Goal: Task Accomplishment & Management: Complete application form

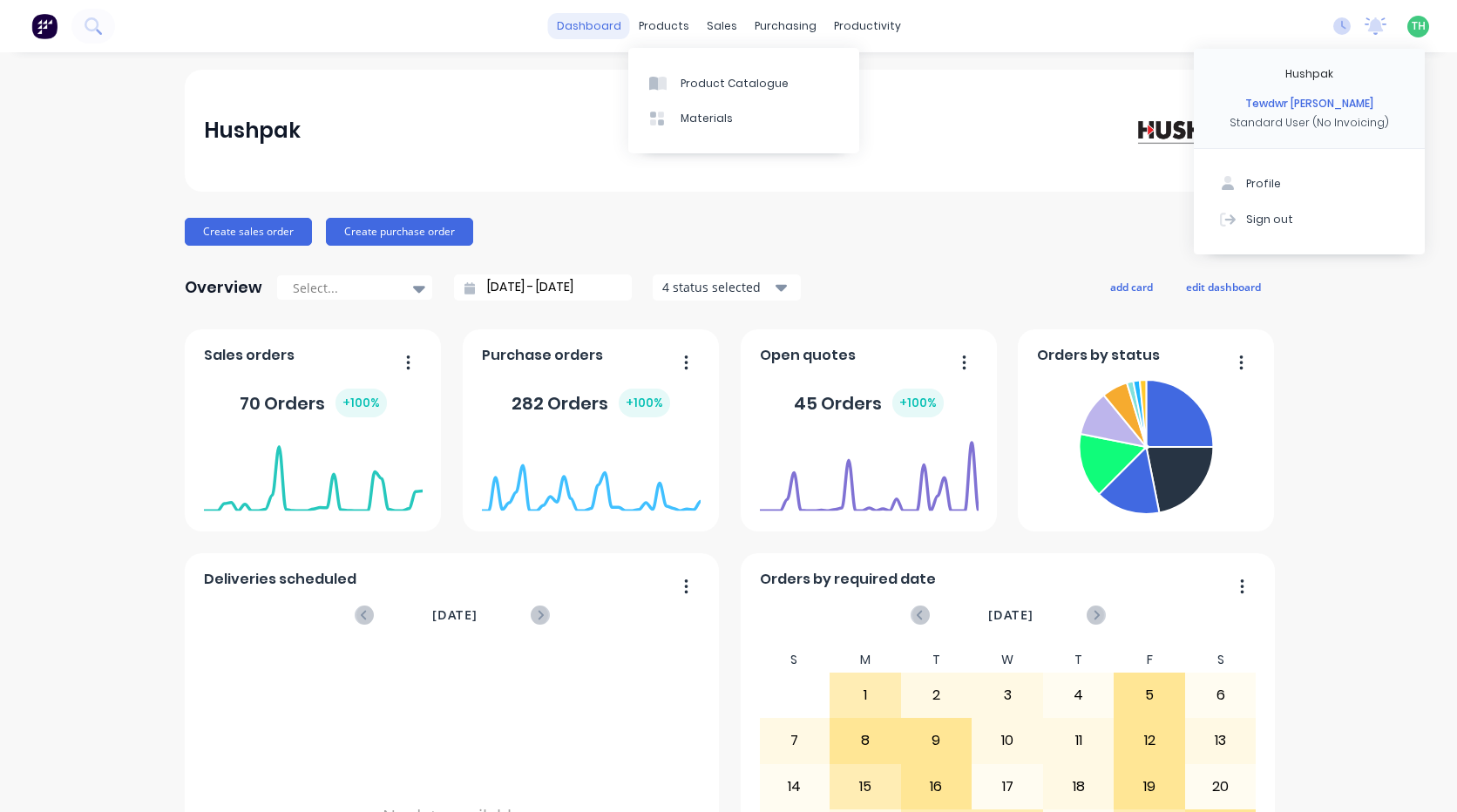
click at [600, 17] on link "dashboard" at bounding box center [590, 26] width 82 height 26
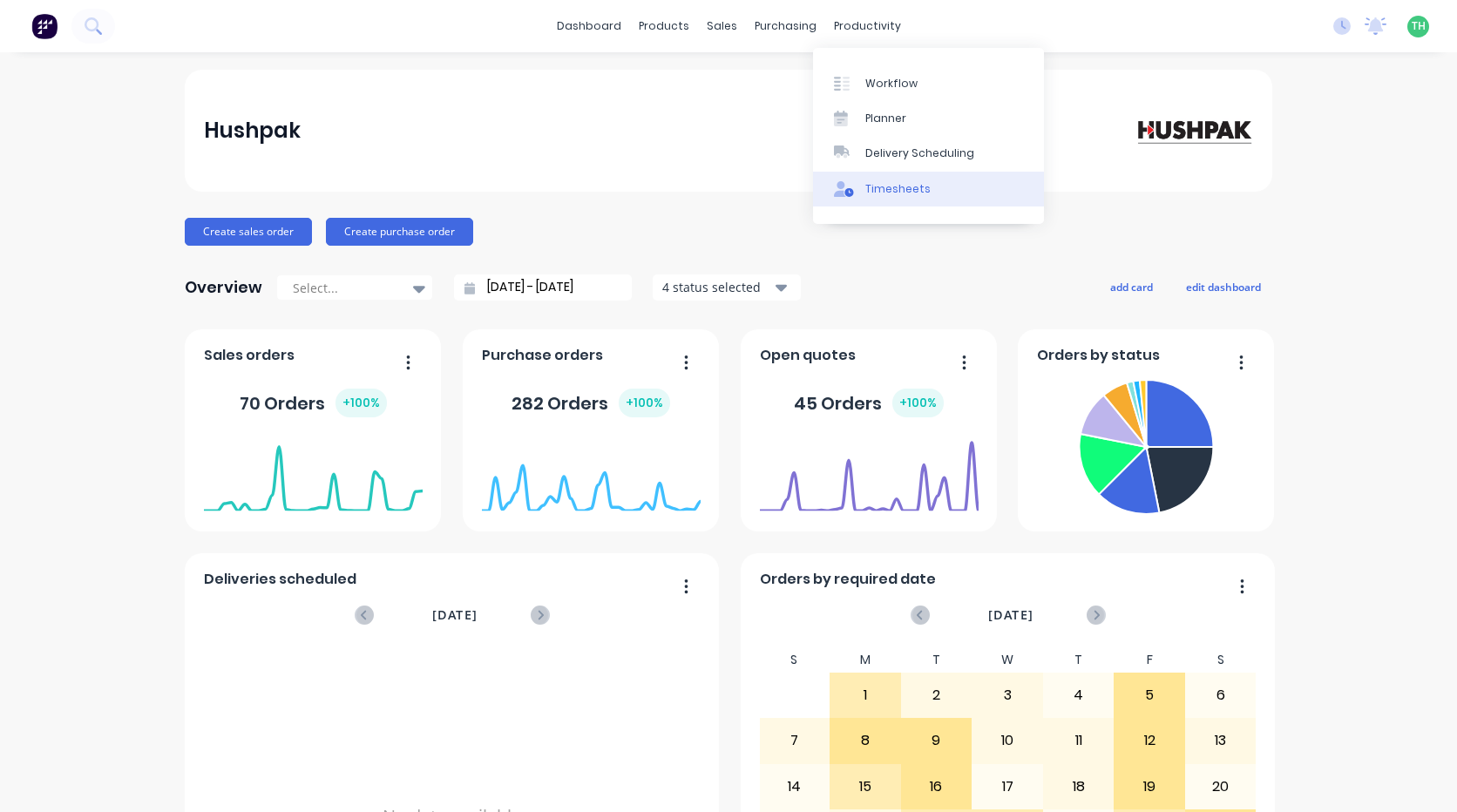
click at [876, 184] on div "Timesheets" at bounding box center [897, 189] width 65 height 16
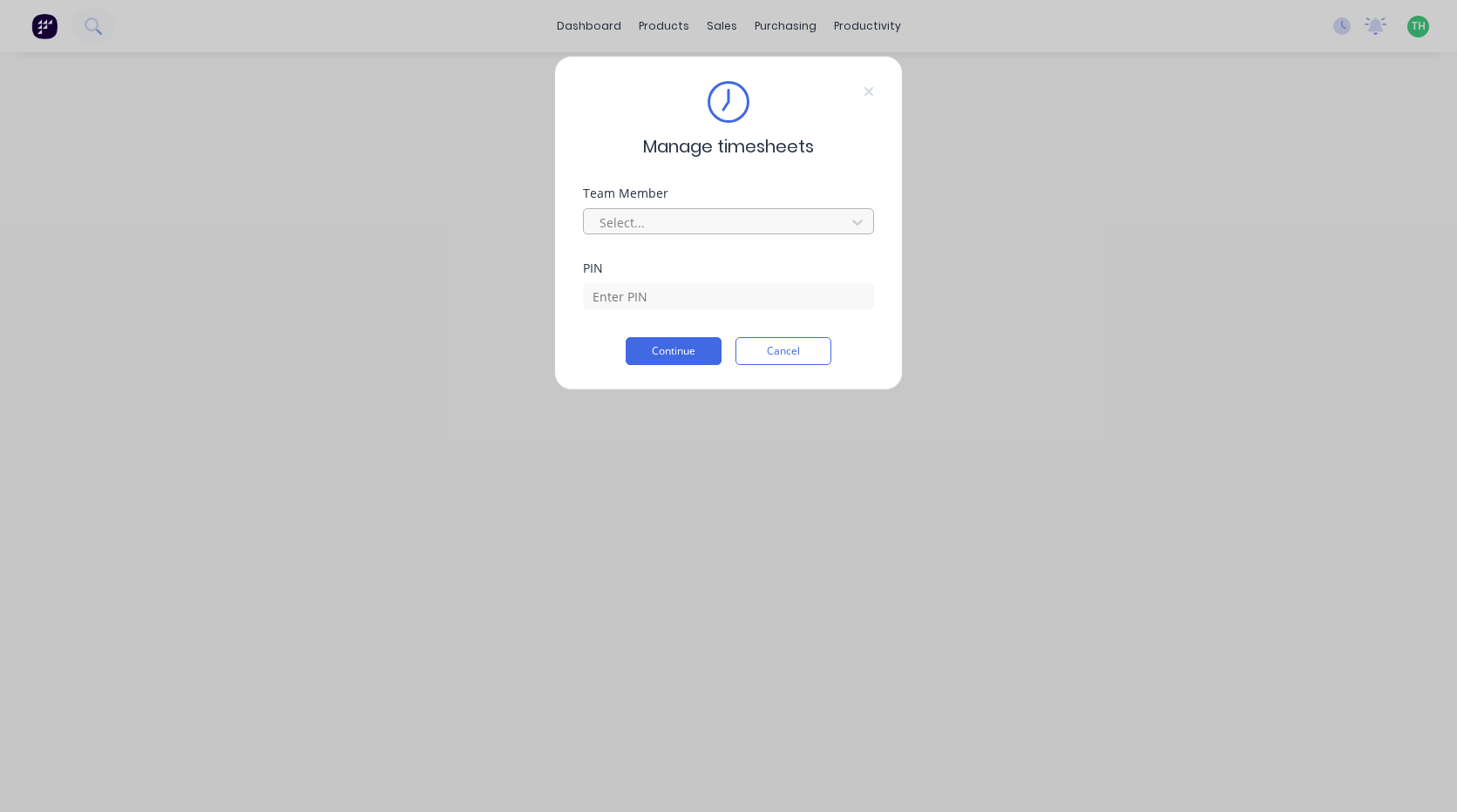
click at [720, 214] on div at bounding box center [717, 223] width 239 height 22
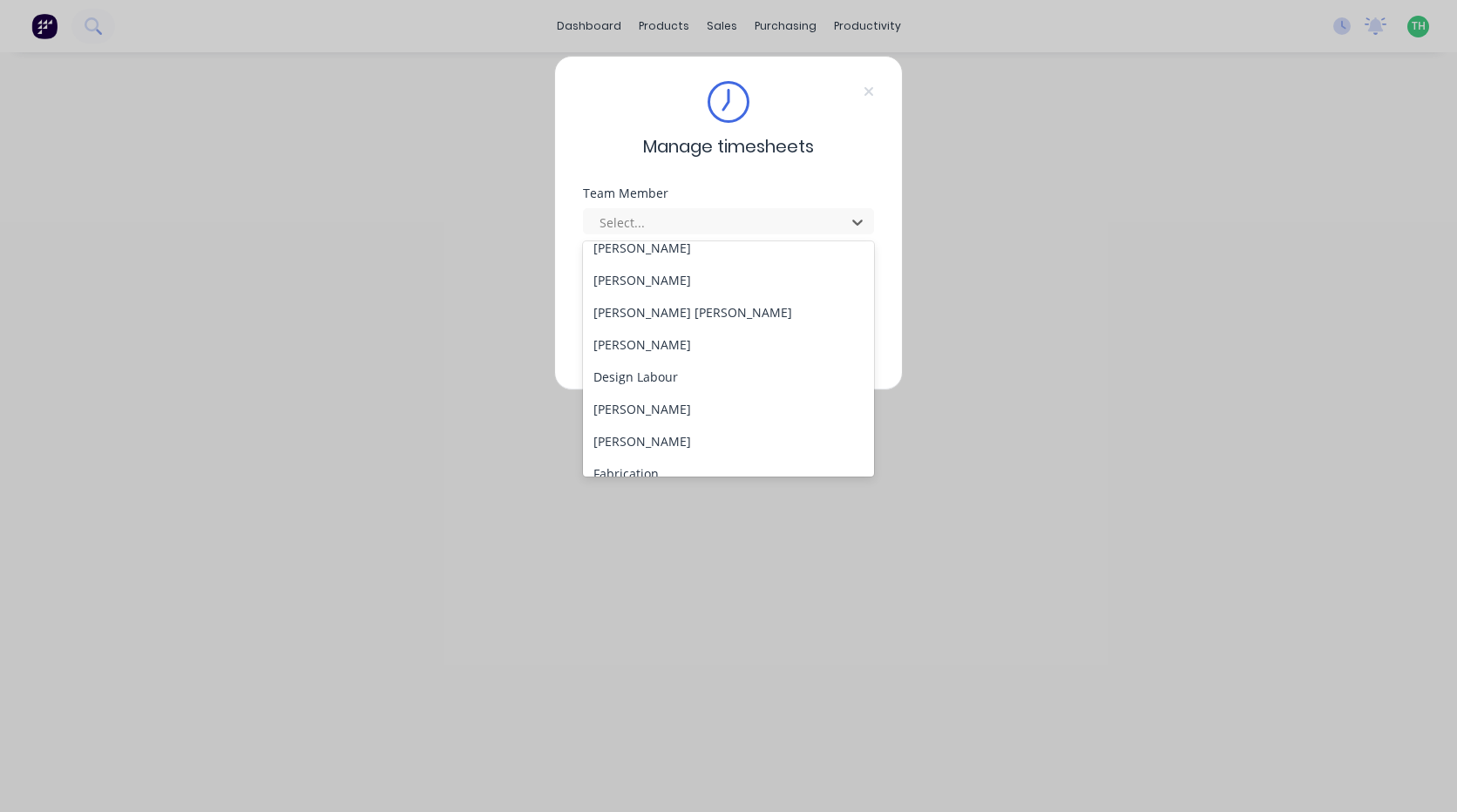
scroll to position [87, 0]
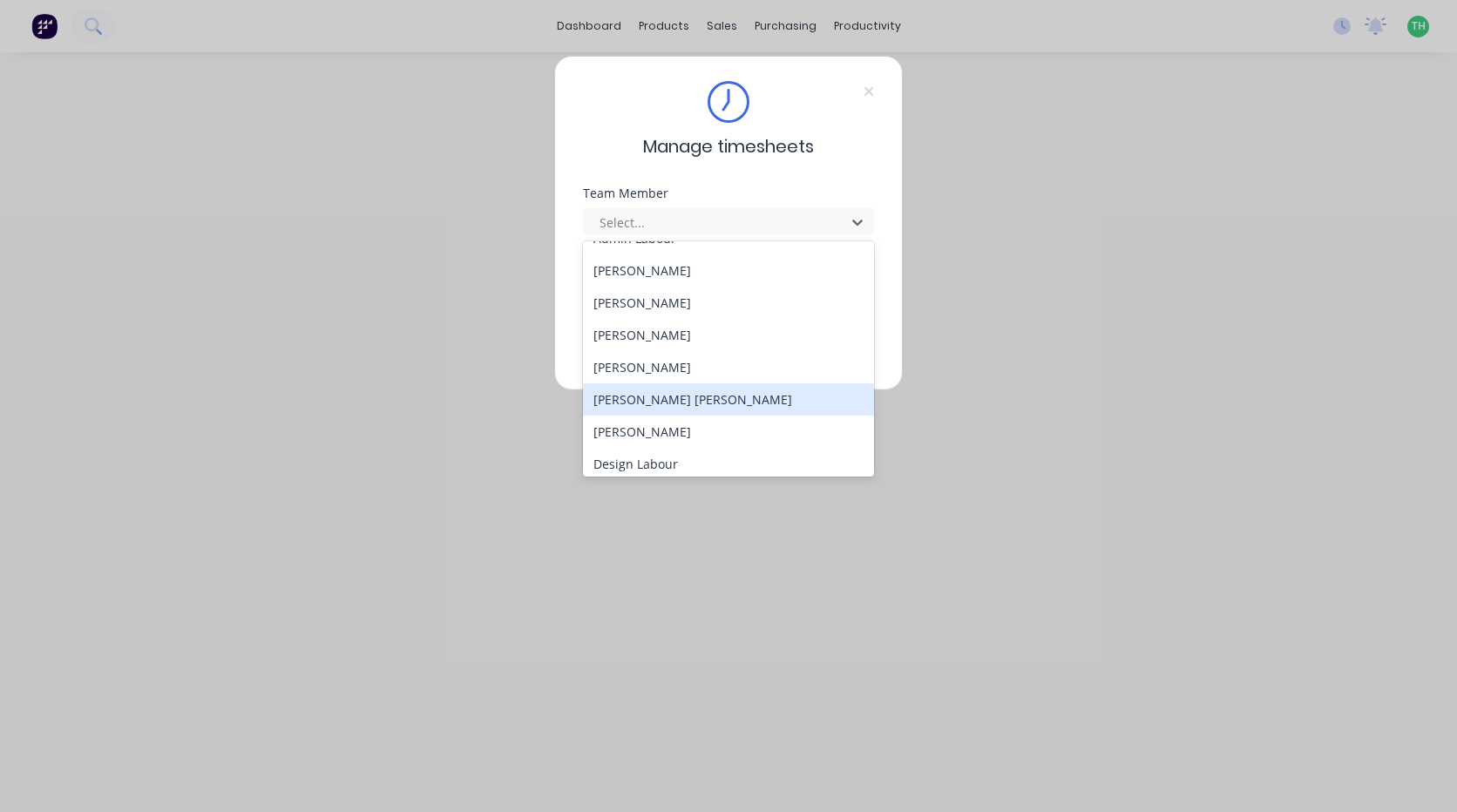
click at [670, 388] on div "[PERSON_NAME] [PERSON_NAME]" at bounding box center [728, 400] width 291 height 32
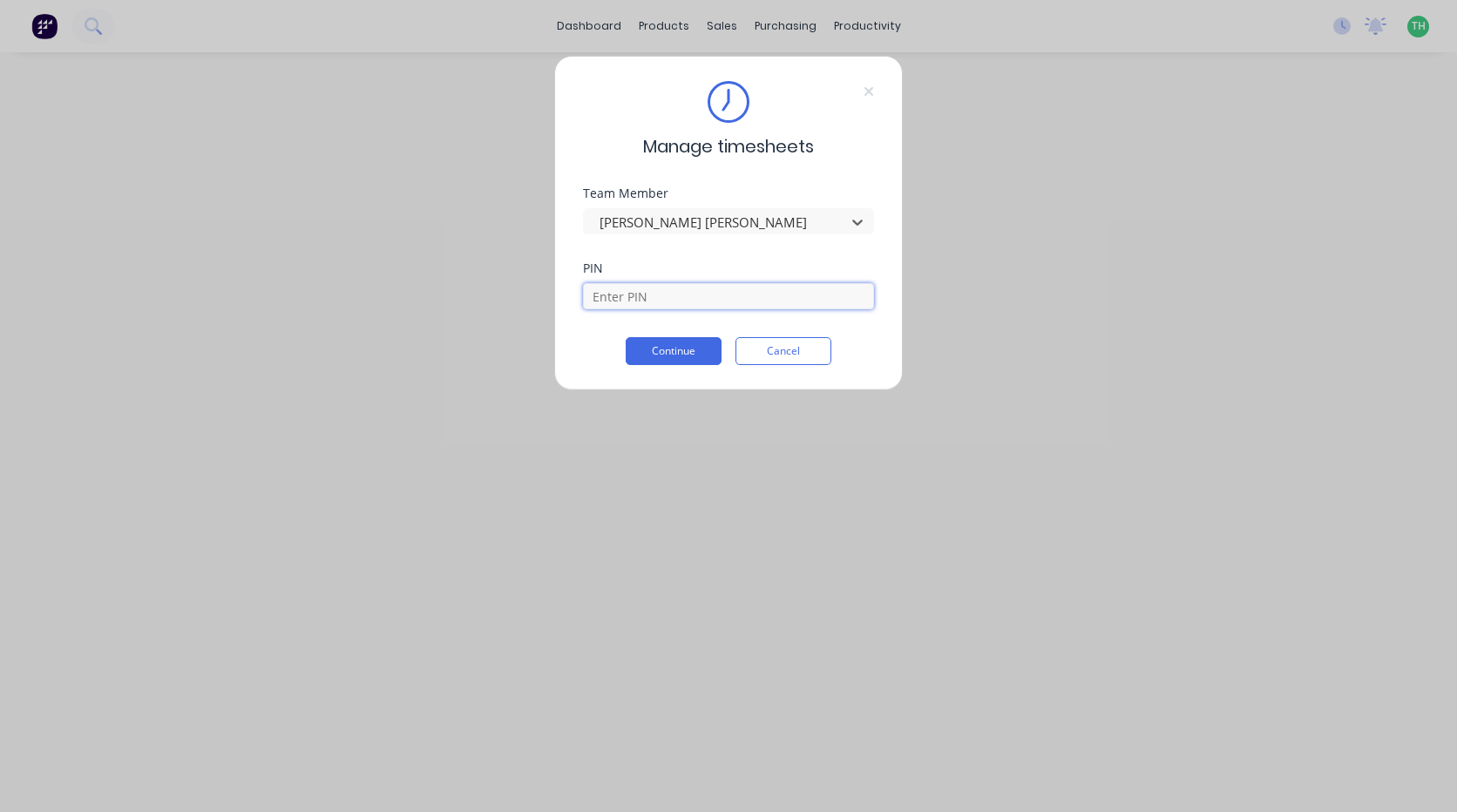
click at [645, 307] on input at bounding box center [728, 296] width 291 height 26
type input "2468"
click at [651, 337] on div "PIN 2468" at bounding box center [728, 300] width 291 height 75
click at [651, 347] on button "Continue" at bounding box center [674, 352] width 96 height 28
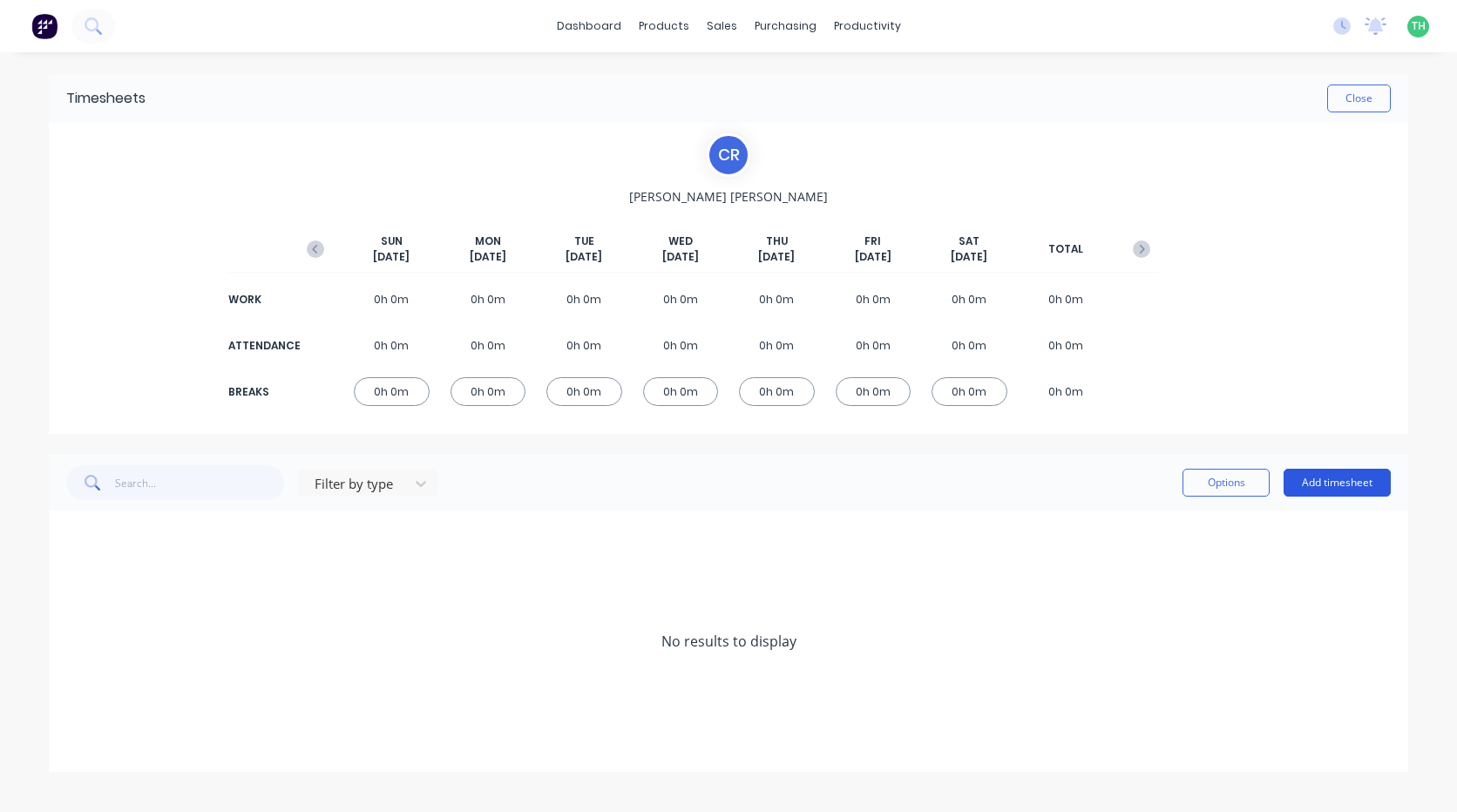
click at [1357, 484] on button "Add timesheet" at bounding box center [1337, 482] width 107 height 28
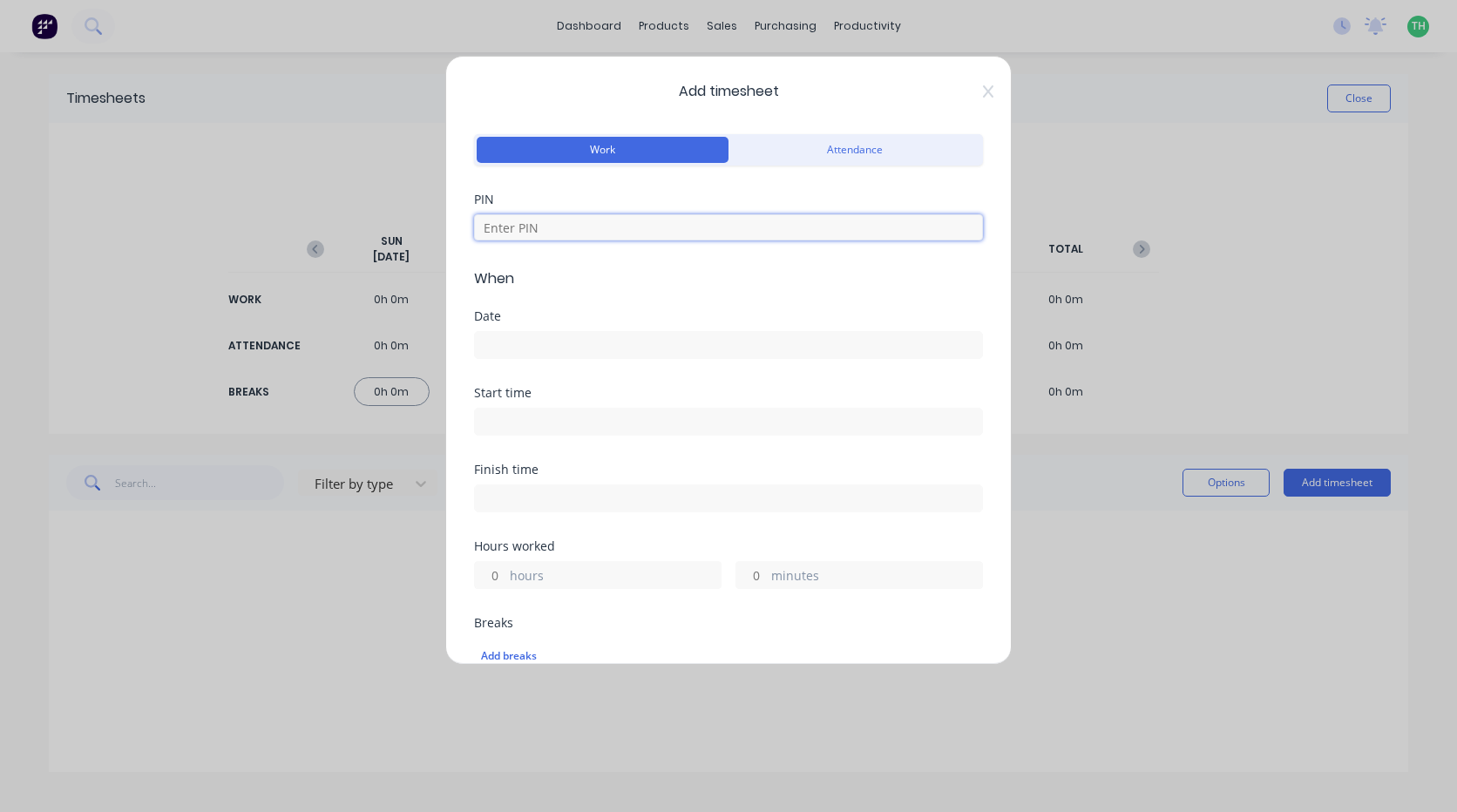
click at [646, 229] on input at bounding box center [728, 228] width 509 height 26
type input "2468"
click at [618, 344] on input at bounding box center [728, 345] width 508 height 26
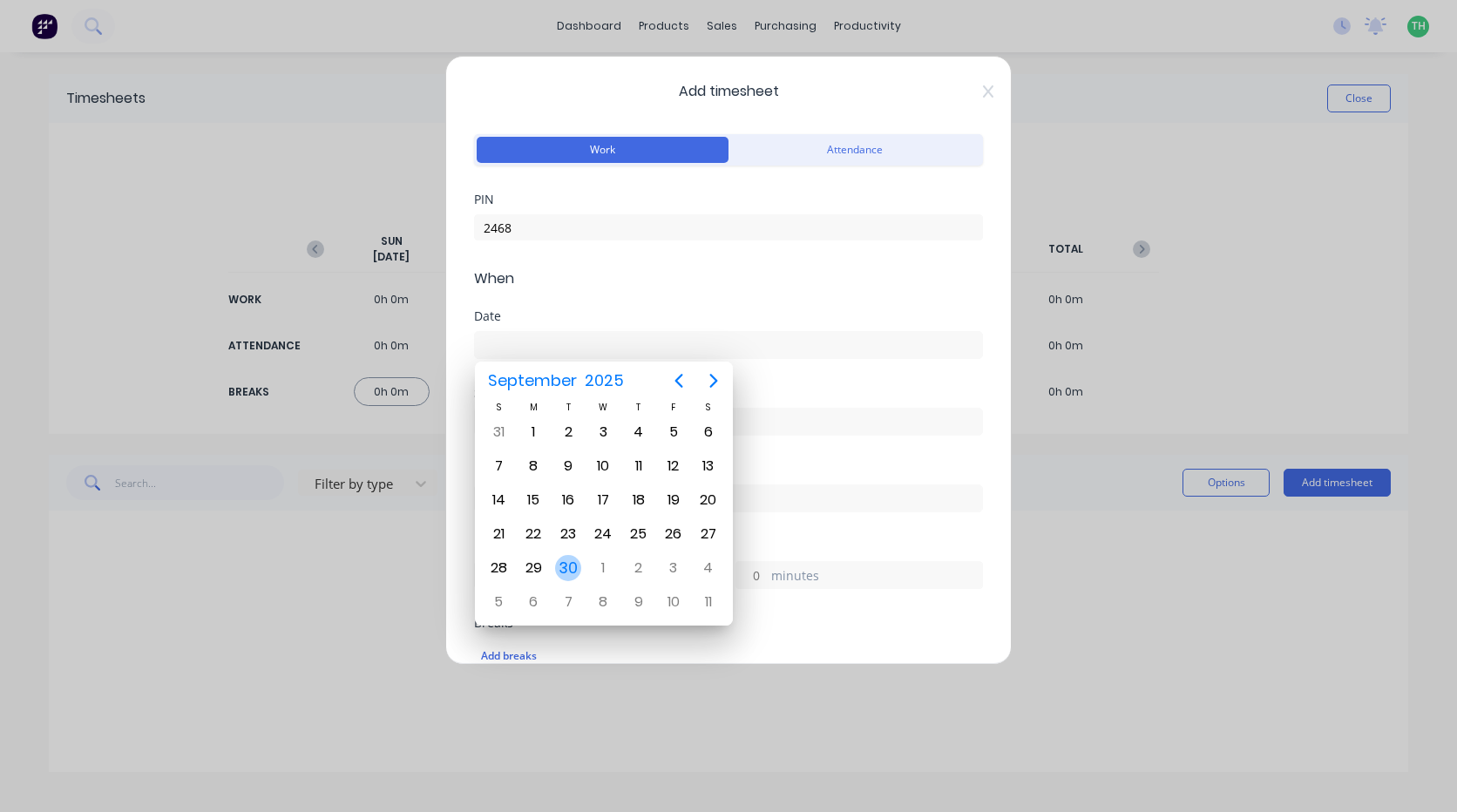
click at [575, 561] on div "30" at bounding box center [569, 568] width 26 height 26
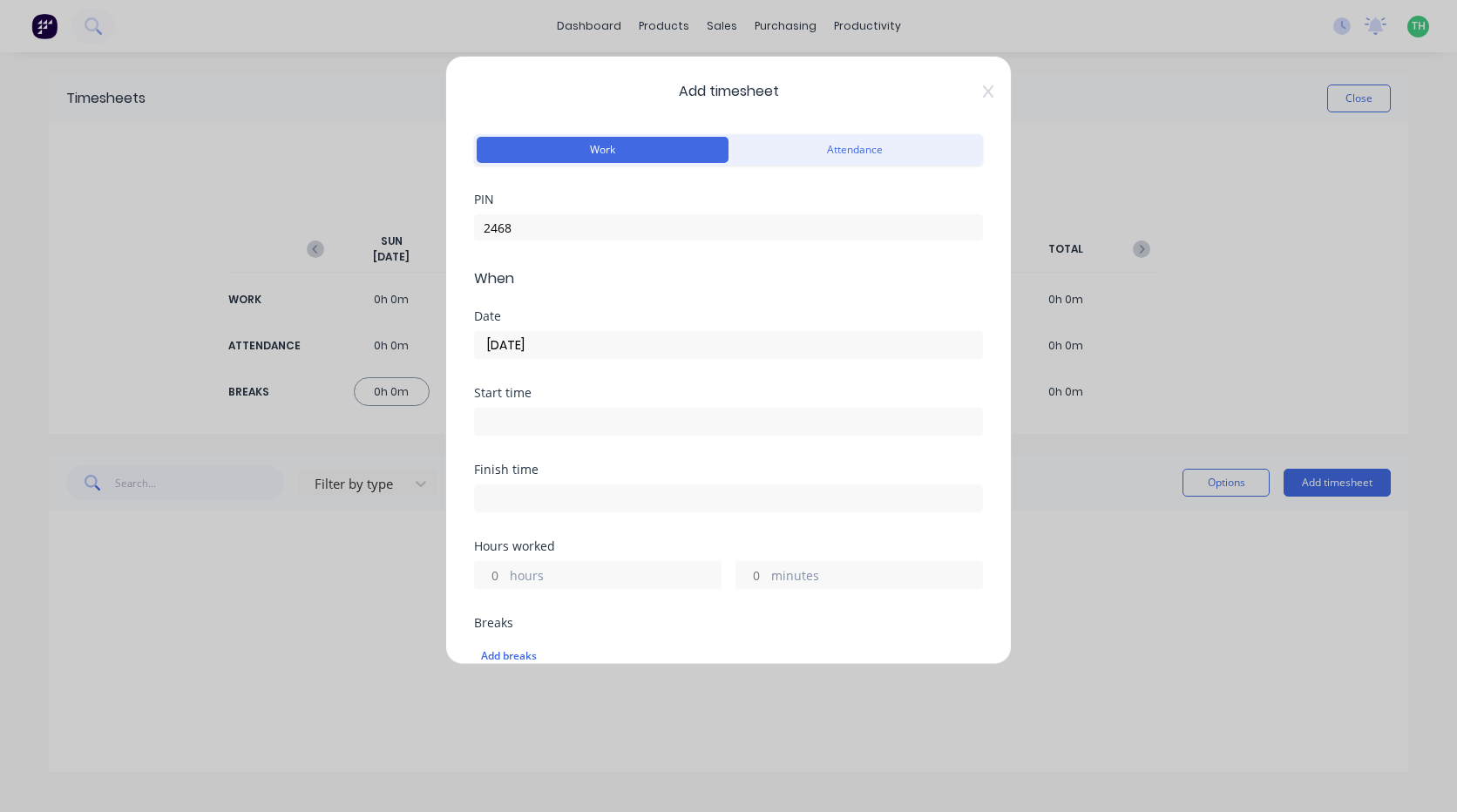
type input "[DATE]"
click at [574, 427] on input at bounding box center [728, 421] width 508 height 26
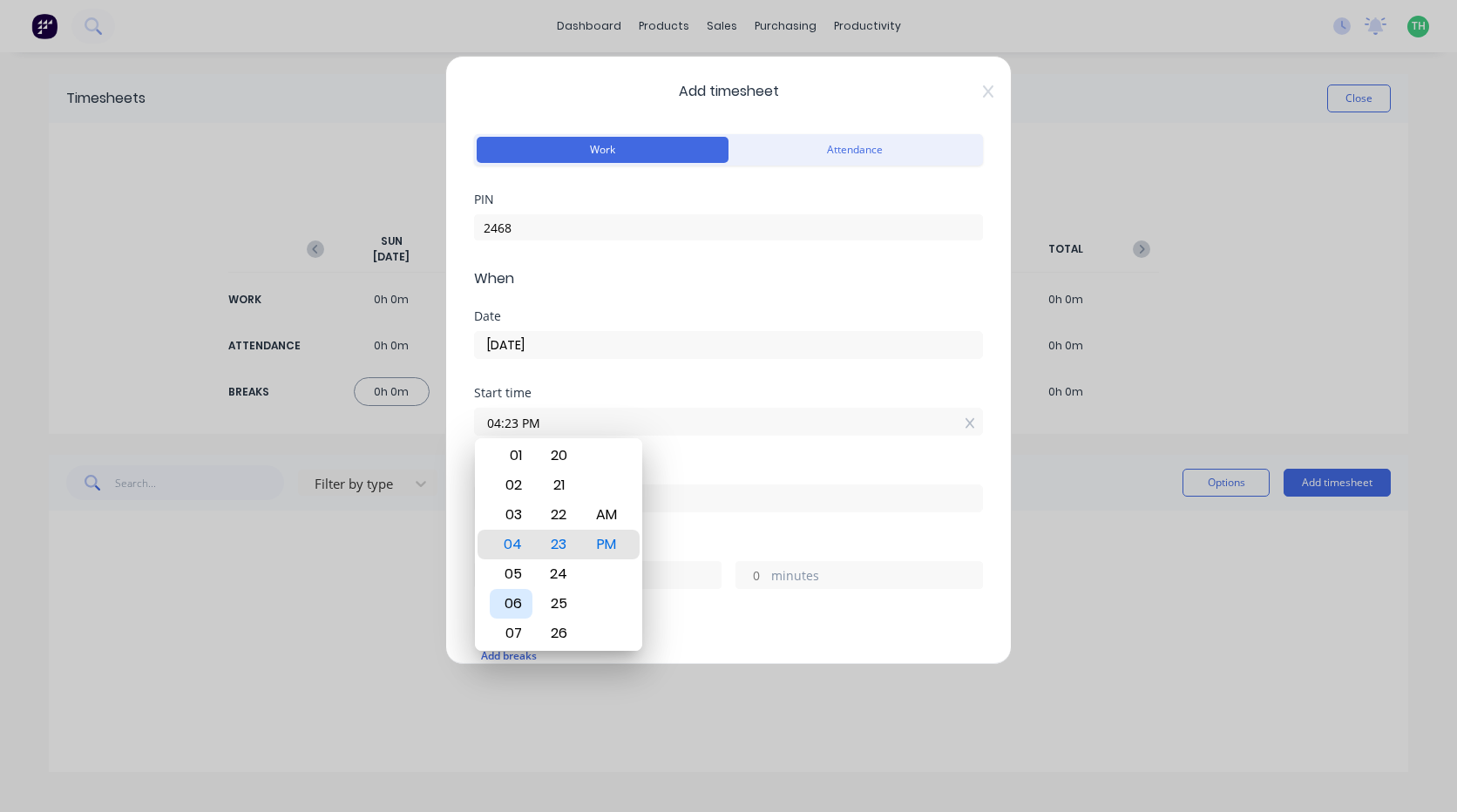
click at [522, 600] on div "06" at bounding box center [511, 604] width 43 height 30
click at [609, 519] on div "AM" at bounding box center [607, 515] width 43 height 30
type input "06:00 AM"
click at [587, 397] on div "Start time" at bounding box center [728, 393] width 509 height 12
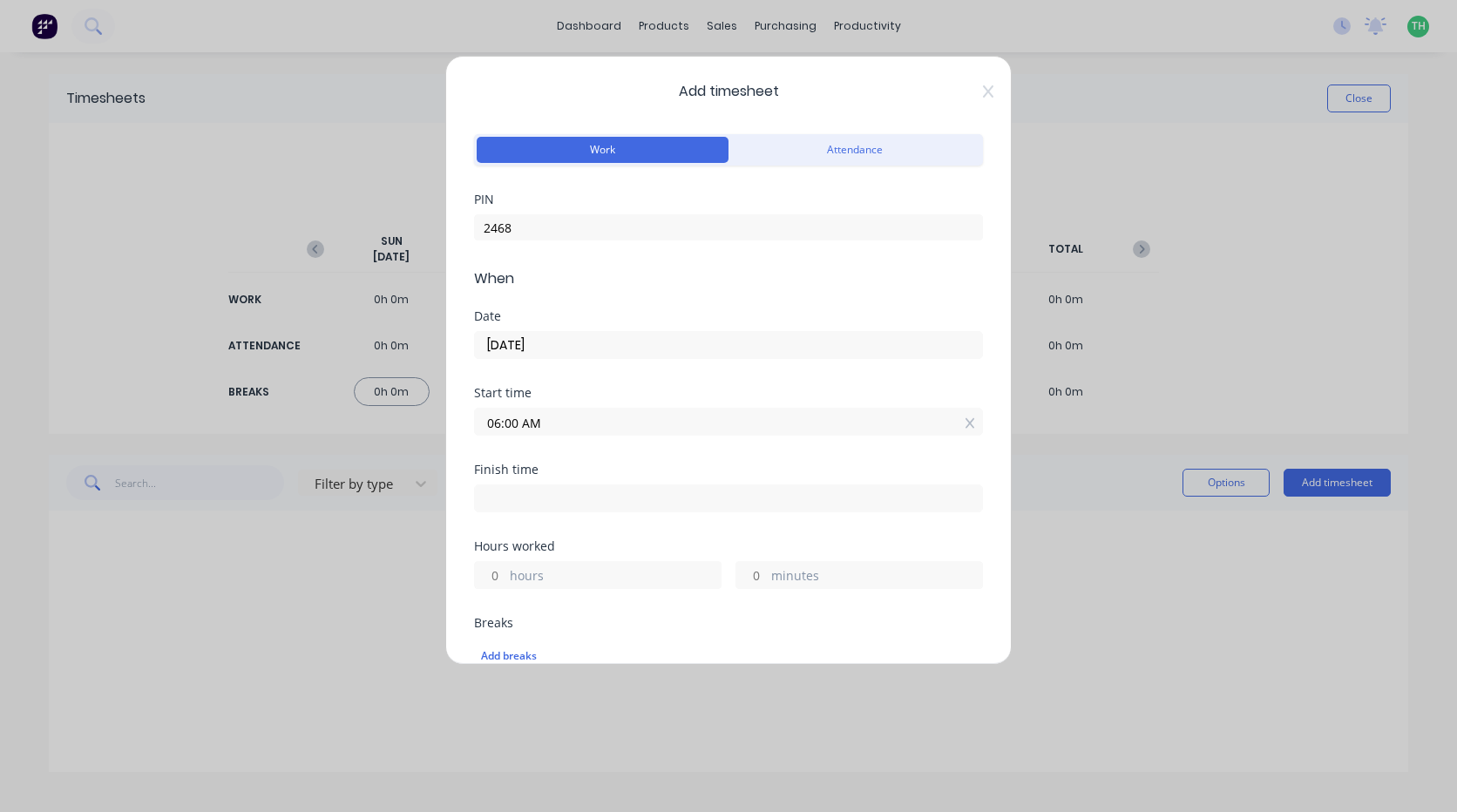
click at [554, 487] on input at bounding box center [728, 498] width 508 height 26
type input "04:23 PM"
type input "10"
type input "23"
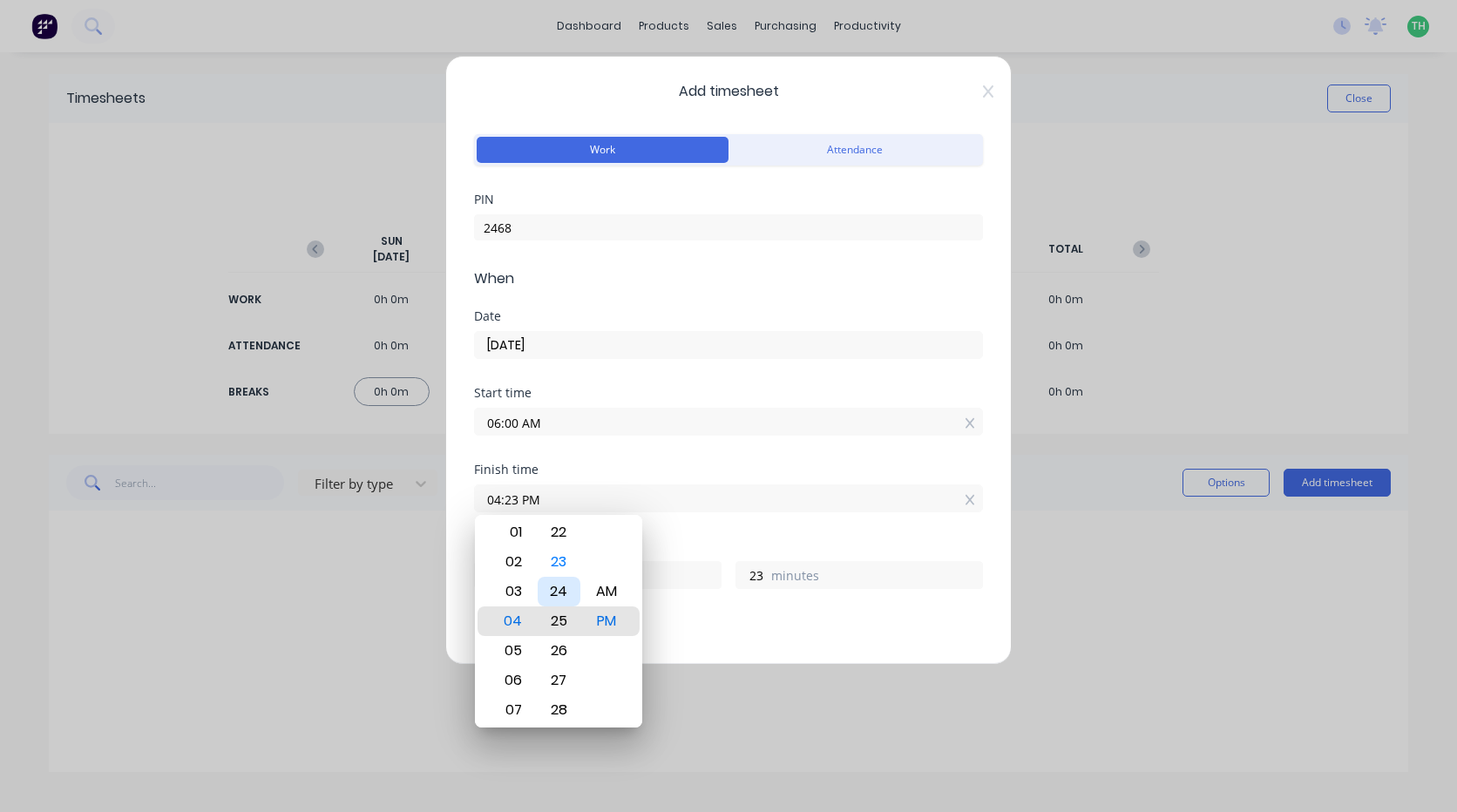
type input "04:25 PM"
type input "25"
type input "04:28 PM"
type input "28"
type input "04:29 PM"
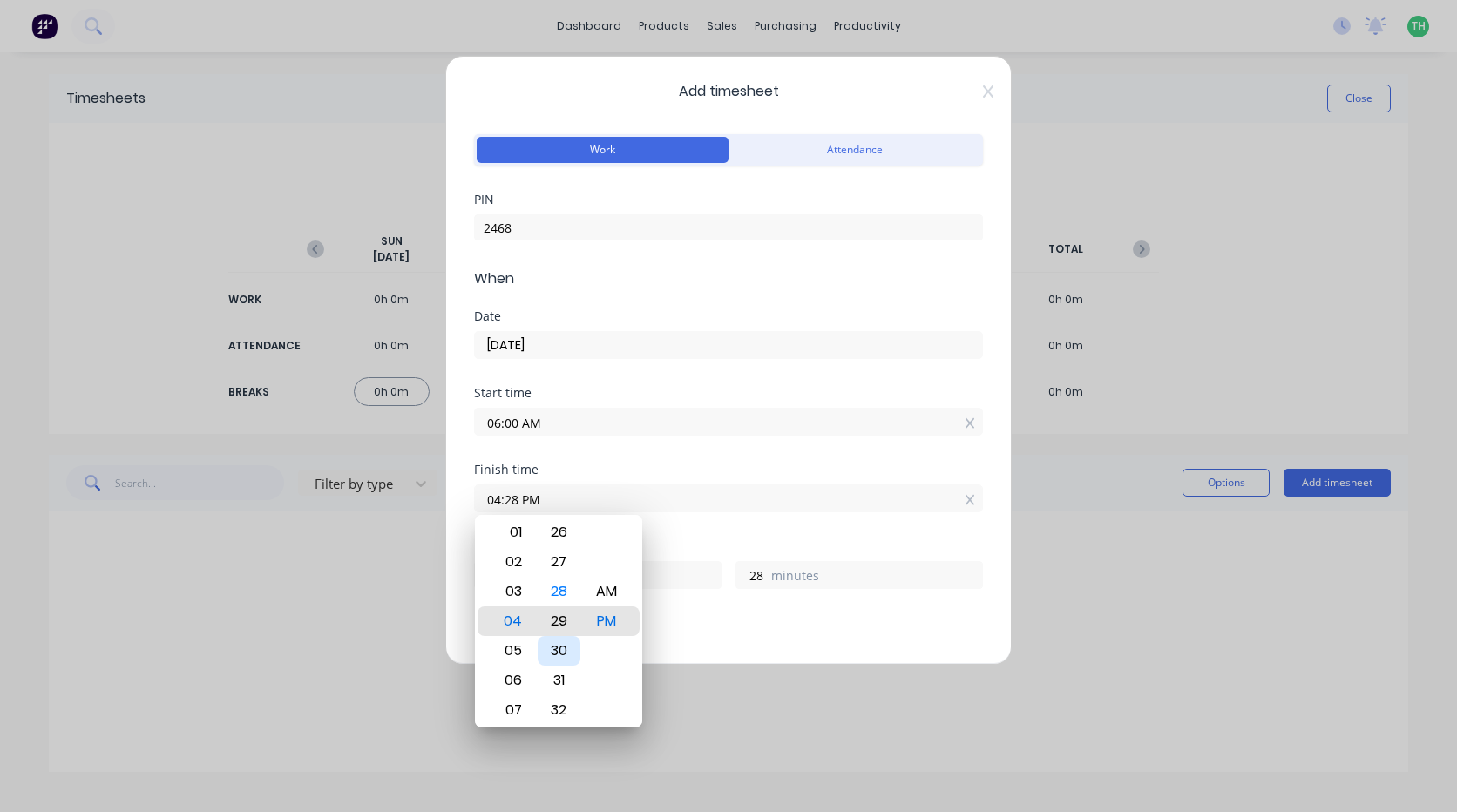
type input "29"
type input "04:30 PM"
type input "30"
click at [567, 629] on div "30" at bounding box center [559, 621] width 43 height 30
click at [604, 469] on div "Finish time" at bounding box center [728, 469] width 509 height 12
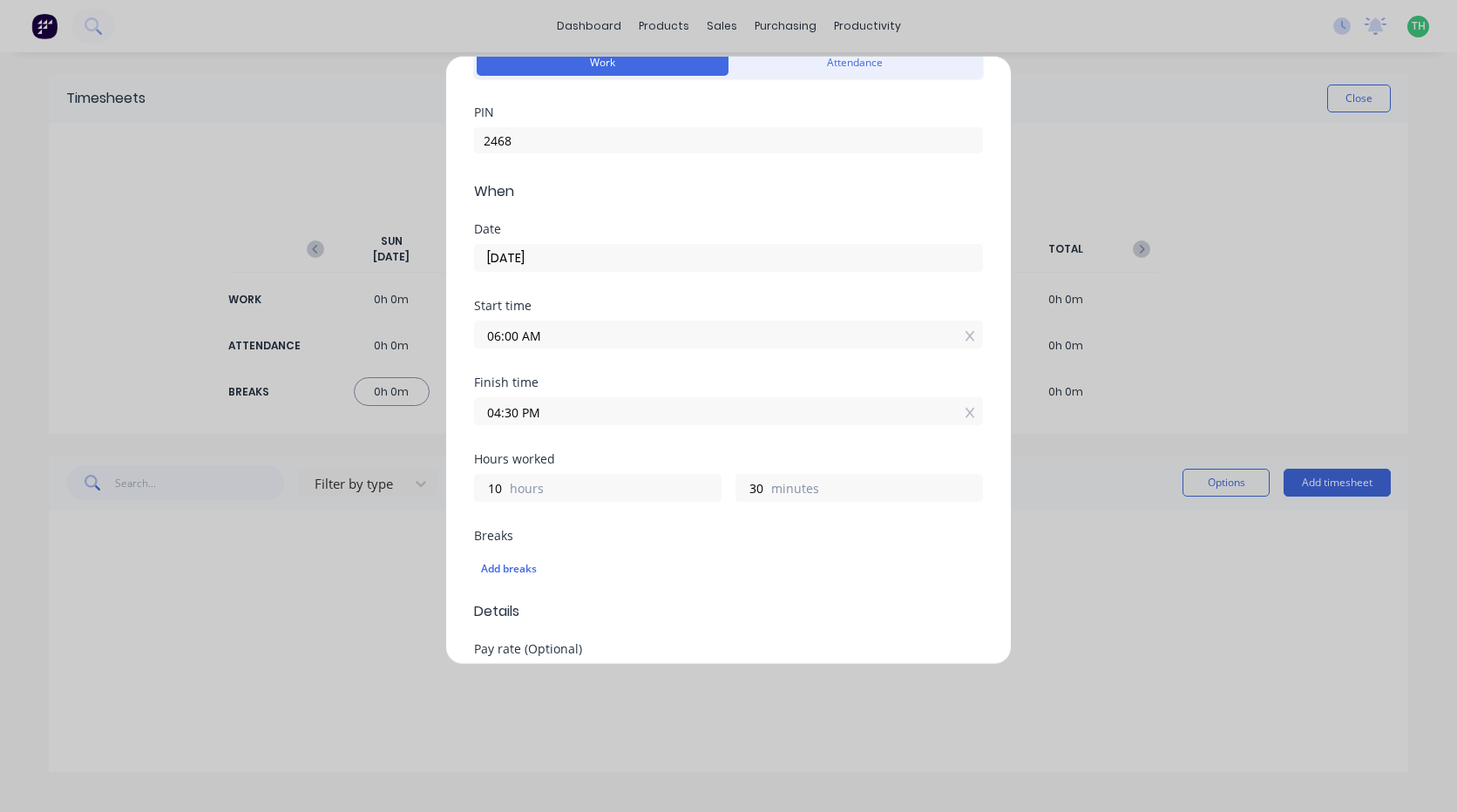
scroll to position [262, 0]
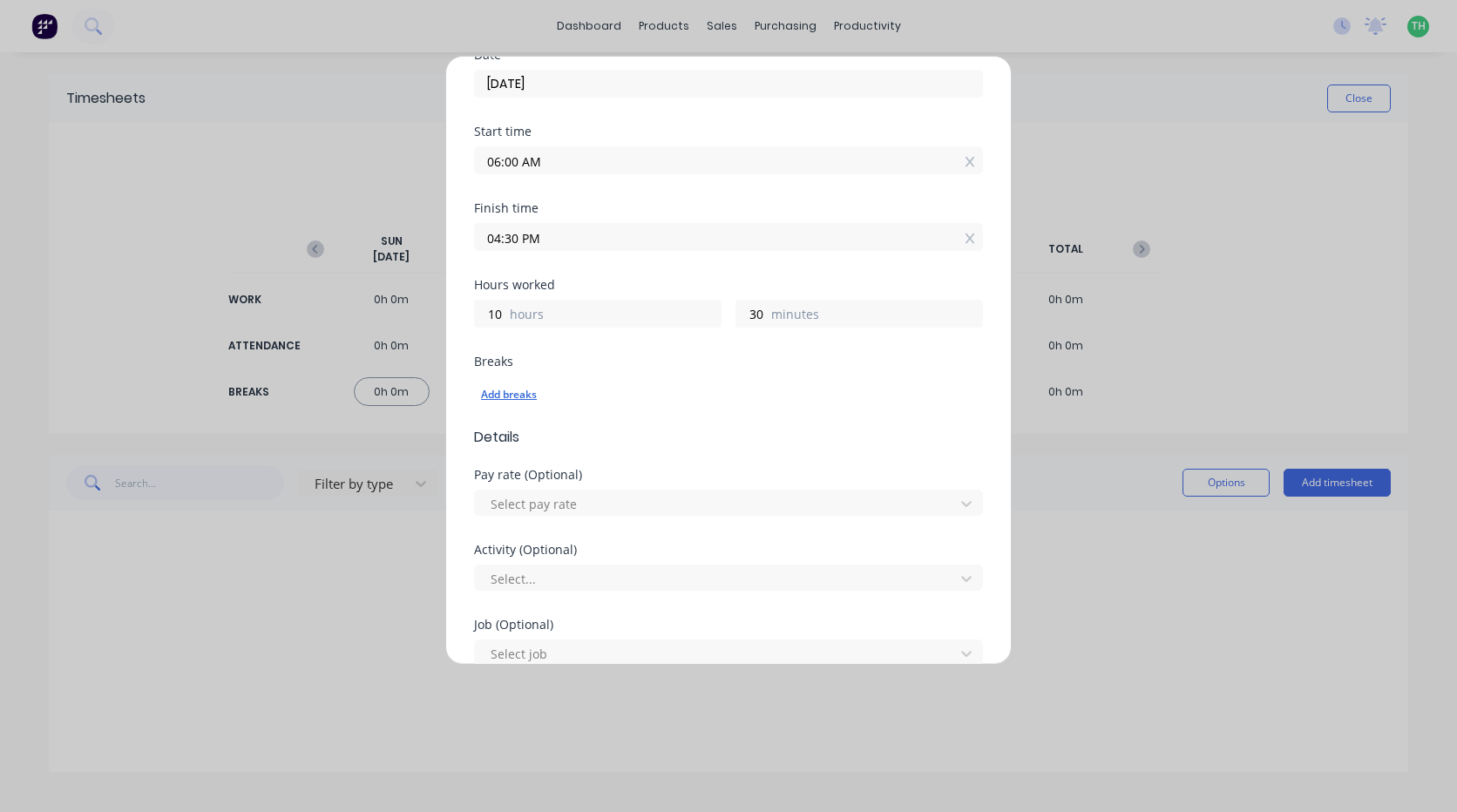
click at [529, 391] on div "Add breaks" at bounding box center [728, 395] width 495 height 23
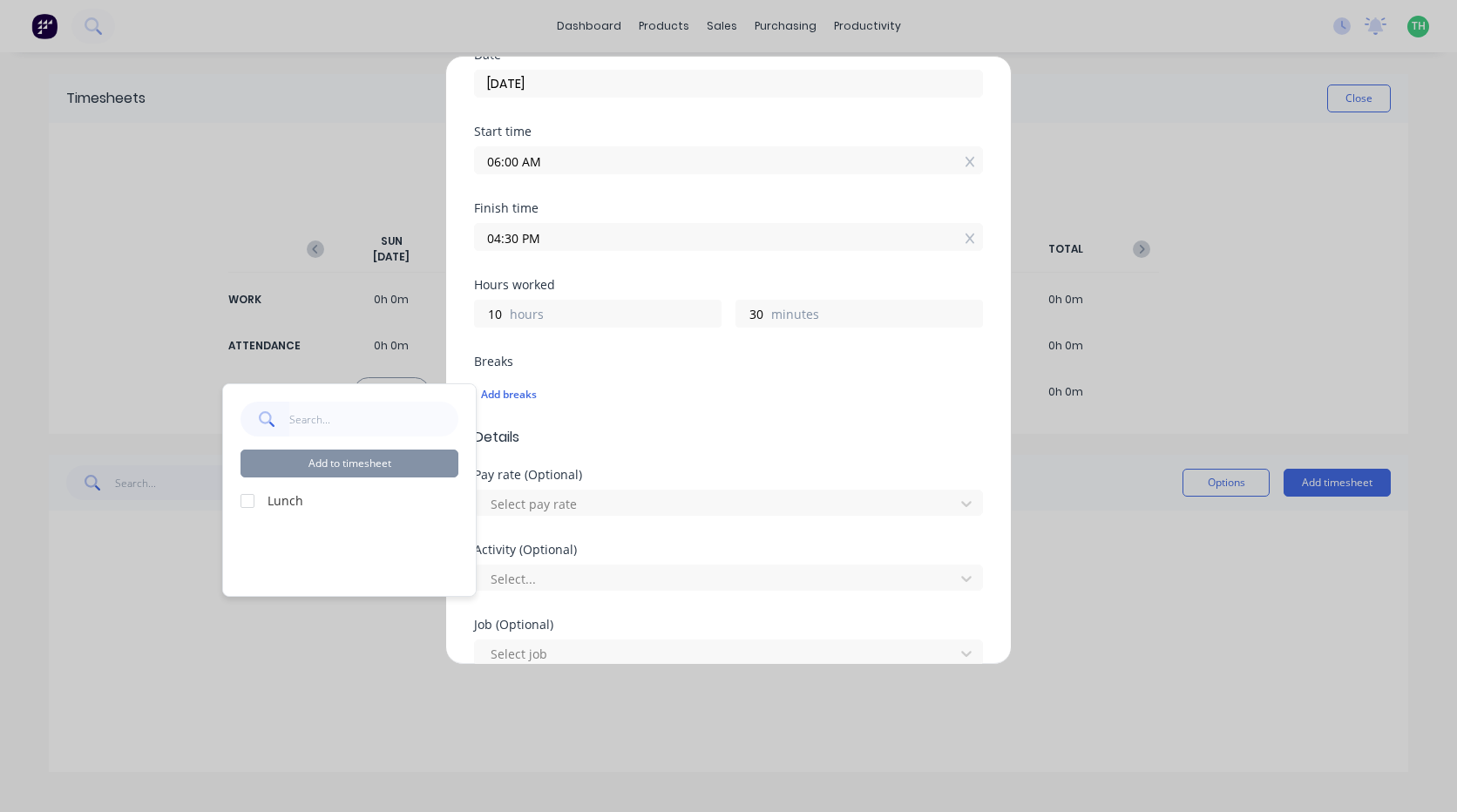
click at [248, 498] on div at bounding box center [247, 500] width 35 height 35
click at [351, 467] on button "Add to timesheet" at bounding box center [350, 463] width 218 height 28
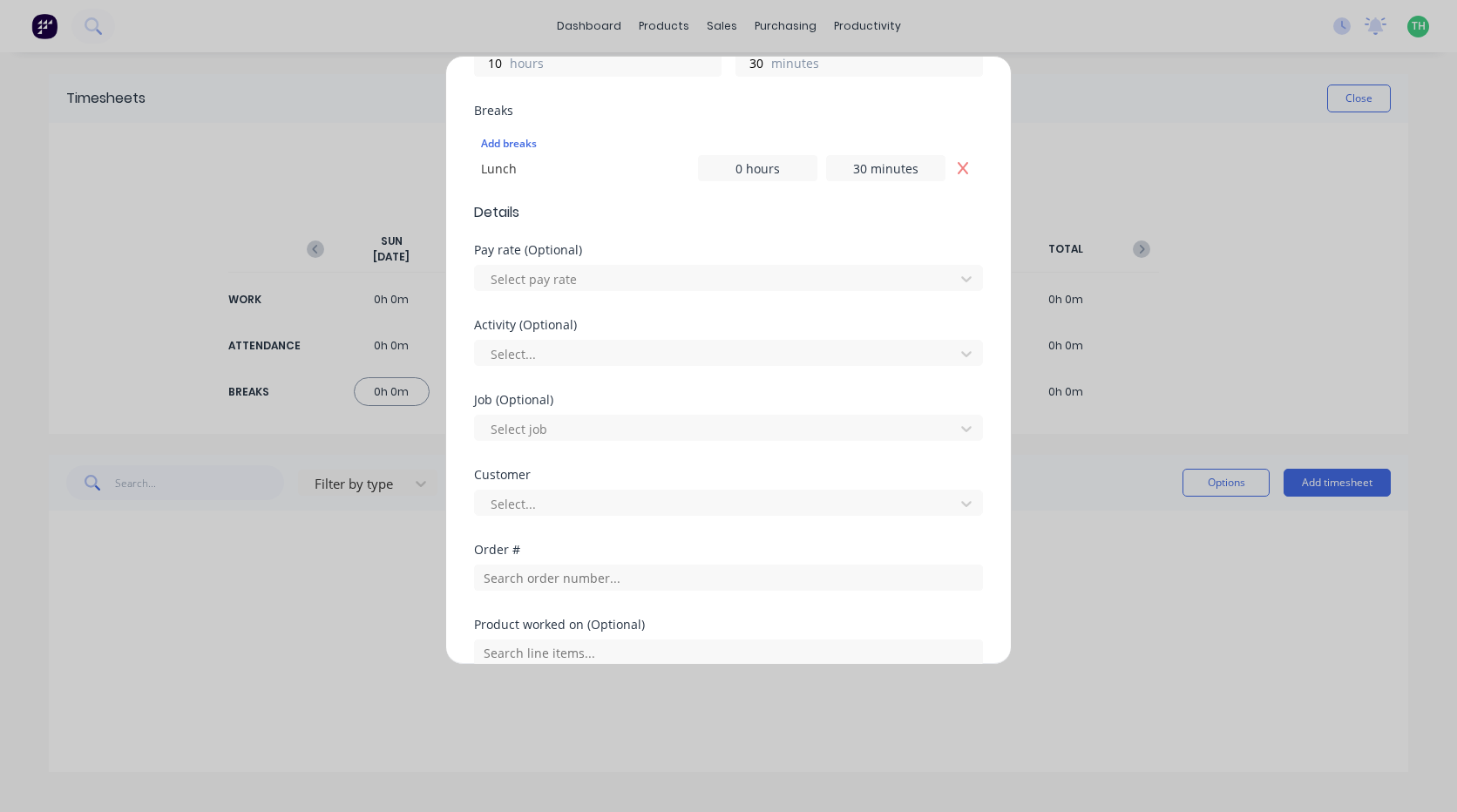
scroll to position [522, 0]
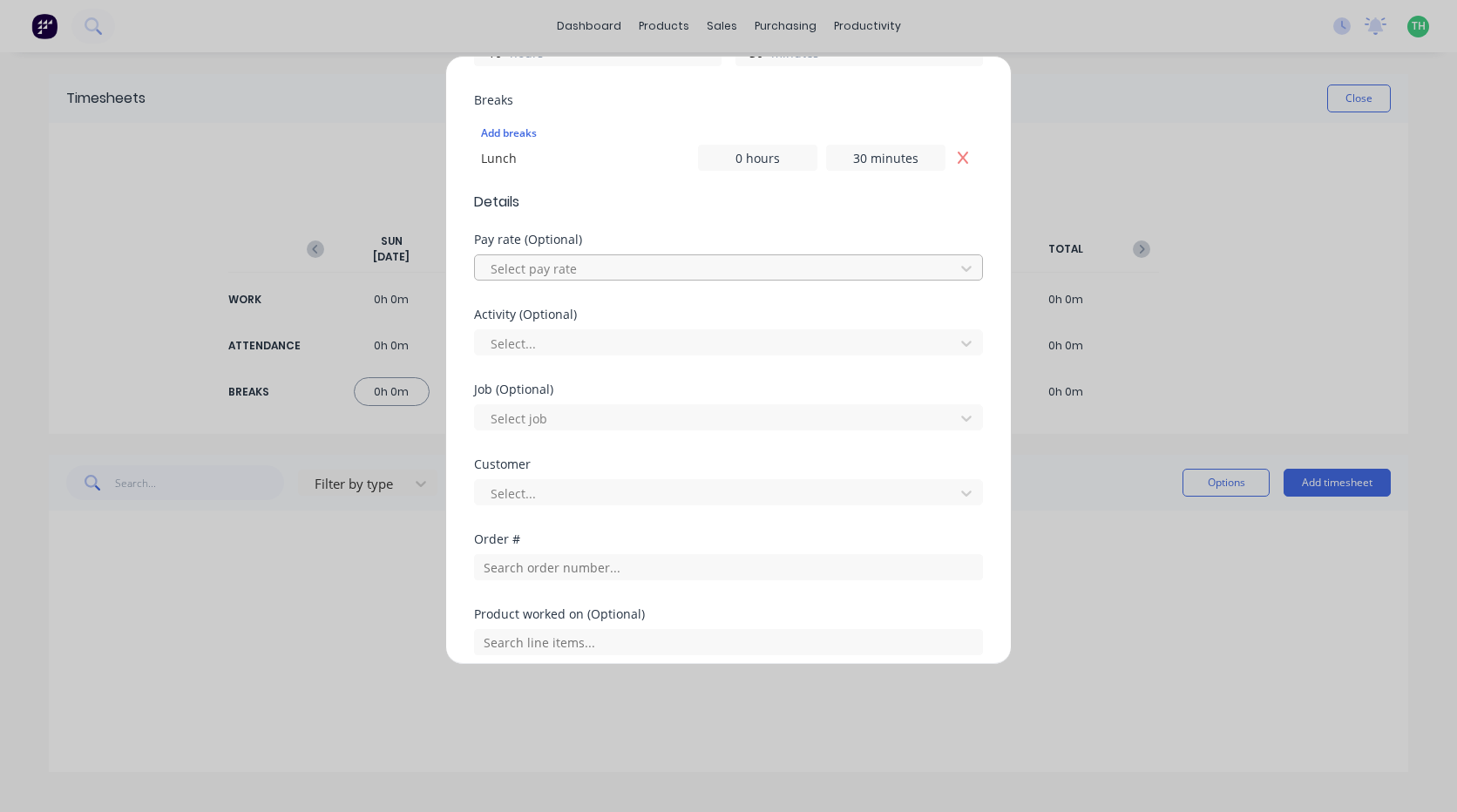
click at [598, 266] on div at bounding box center [717, 269] width 457 height 22
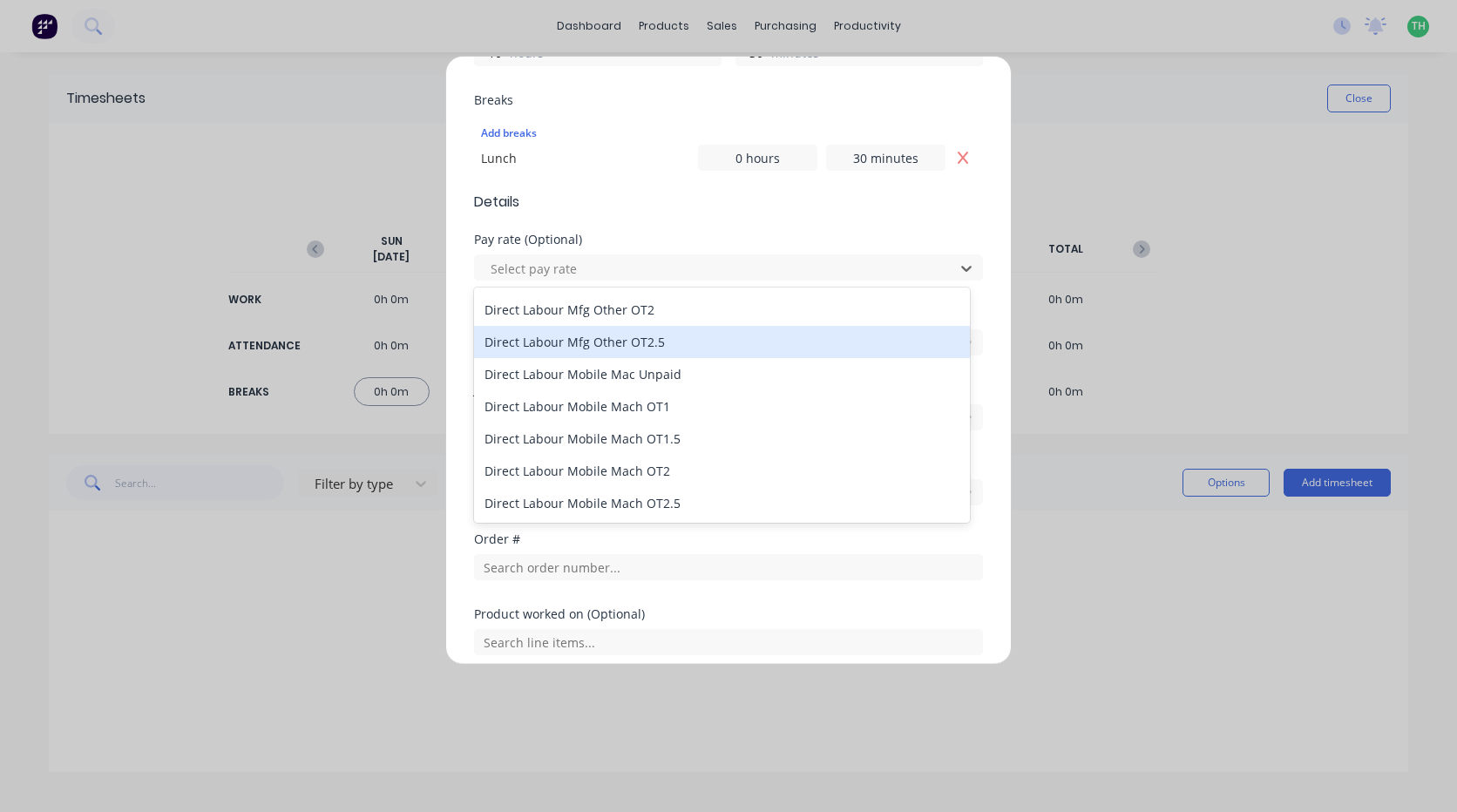
scroll to position [1133, 0]
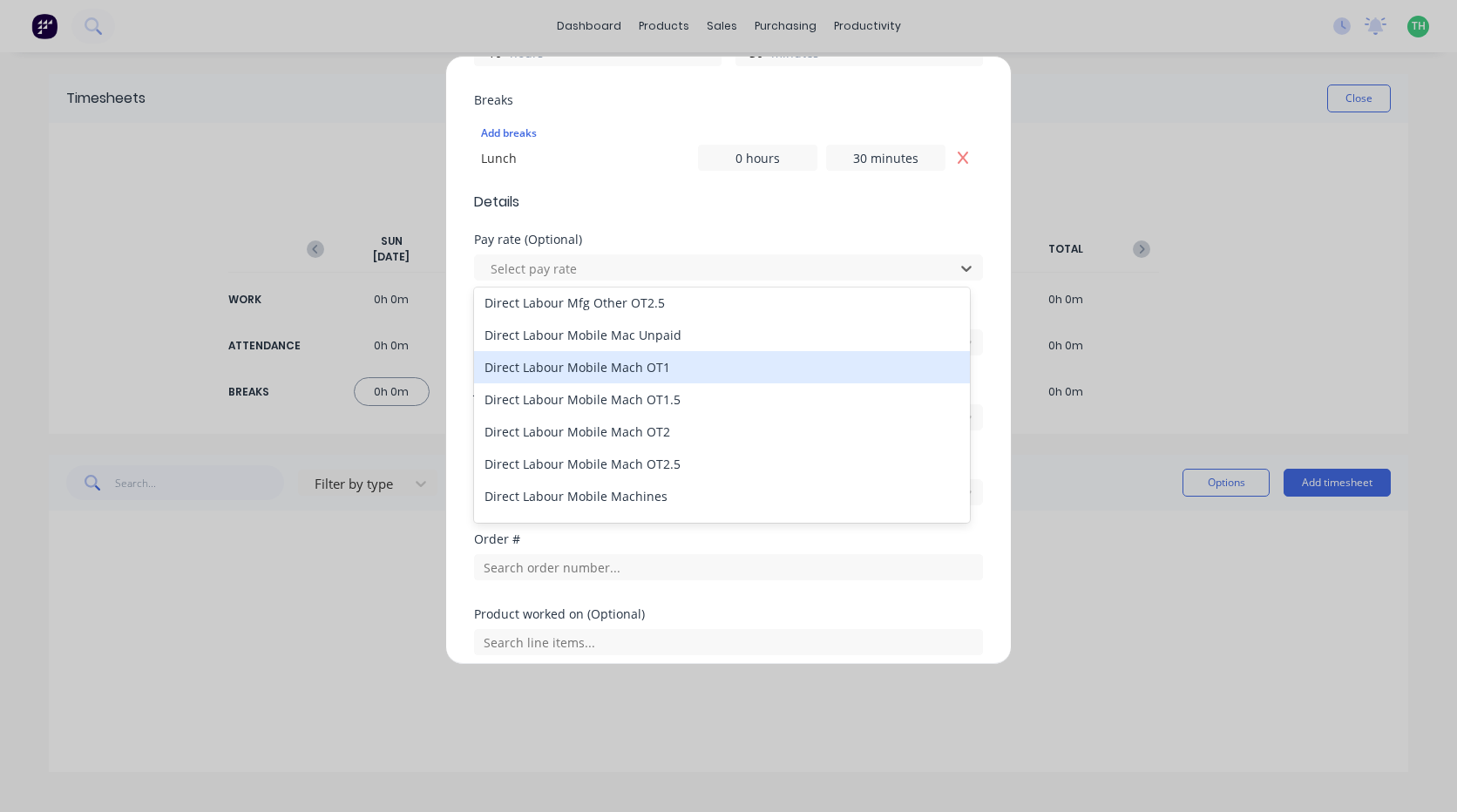
click at [676, 373] on div "Direct Labour Mobile Mach OT1" at bounding box center [722, 367] width 496 height 32
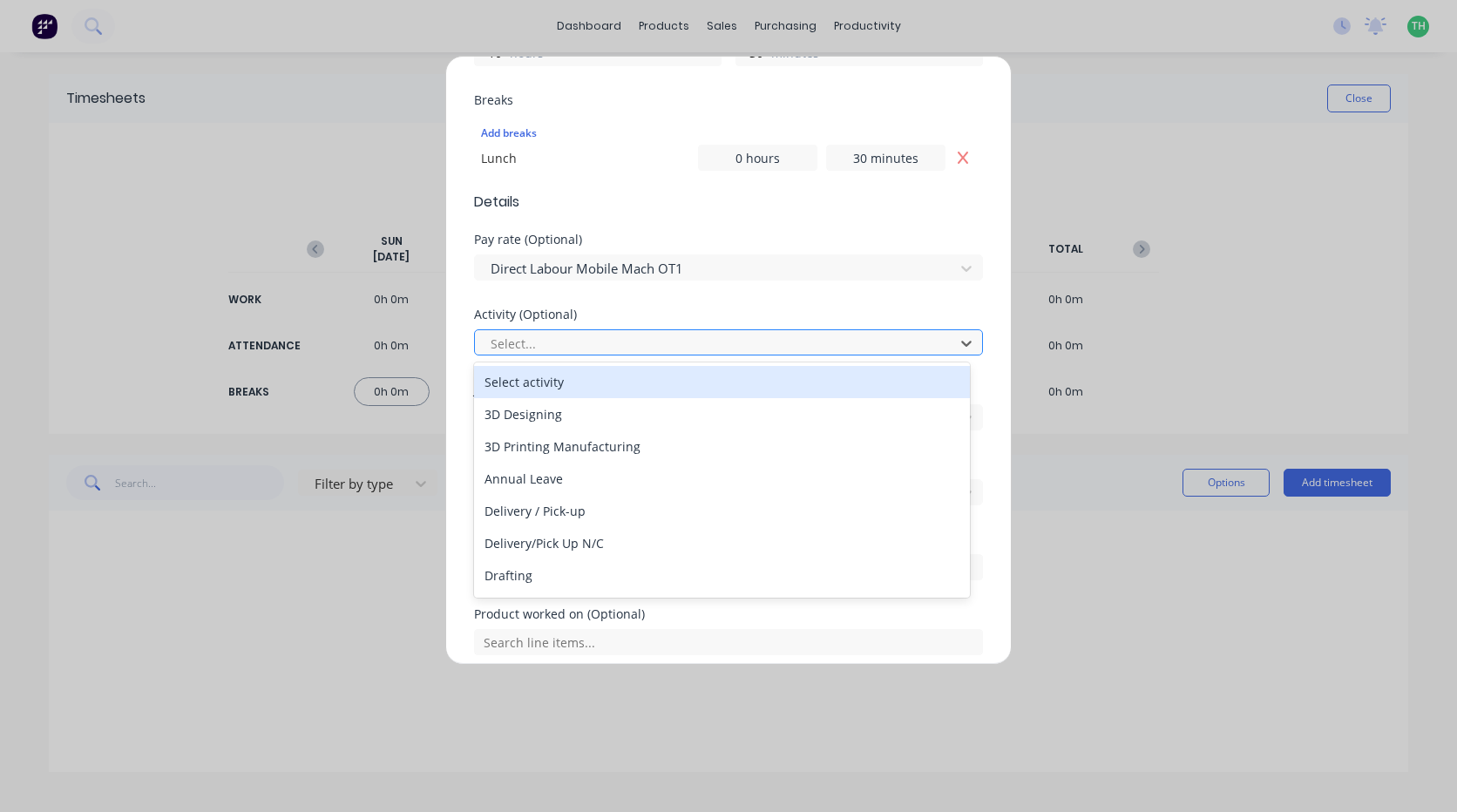
click at [614, 351] on div at bounding box center [717, 344] width 457 height 22
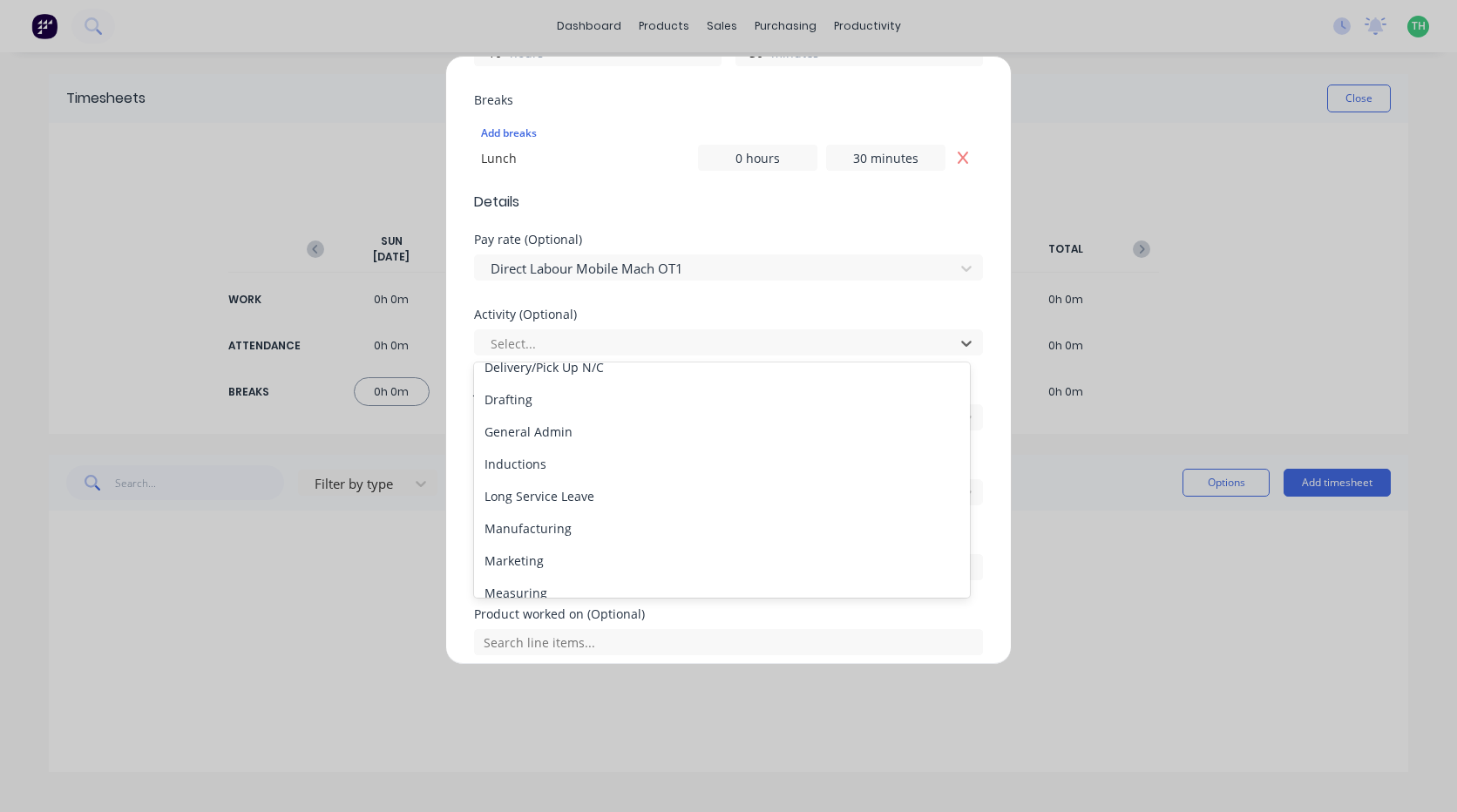
scroll to position [174, 0]
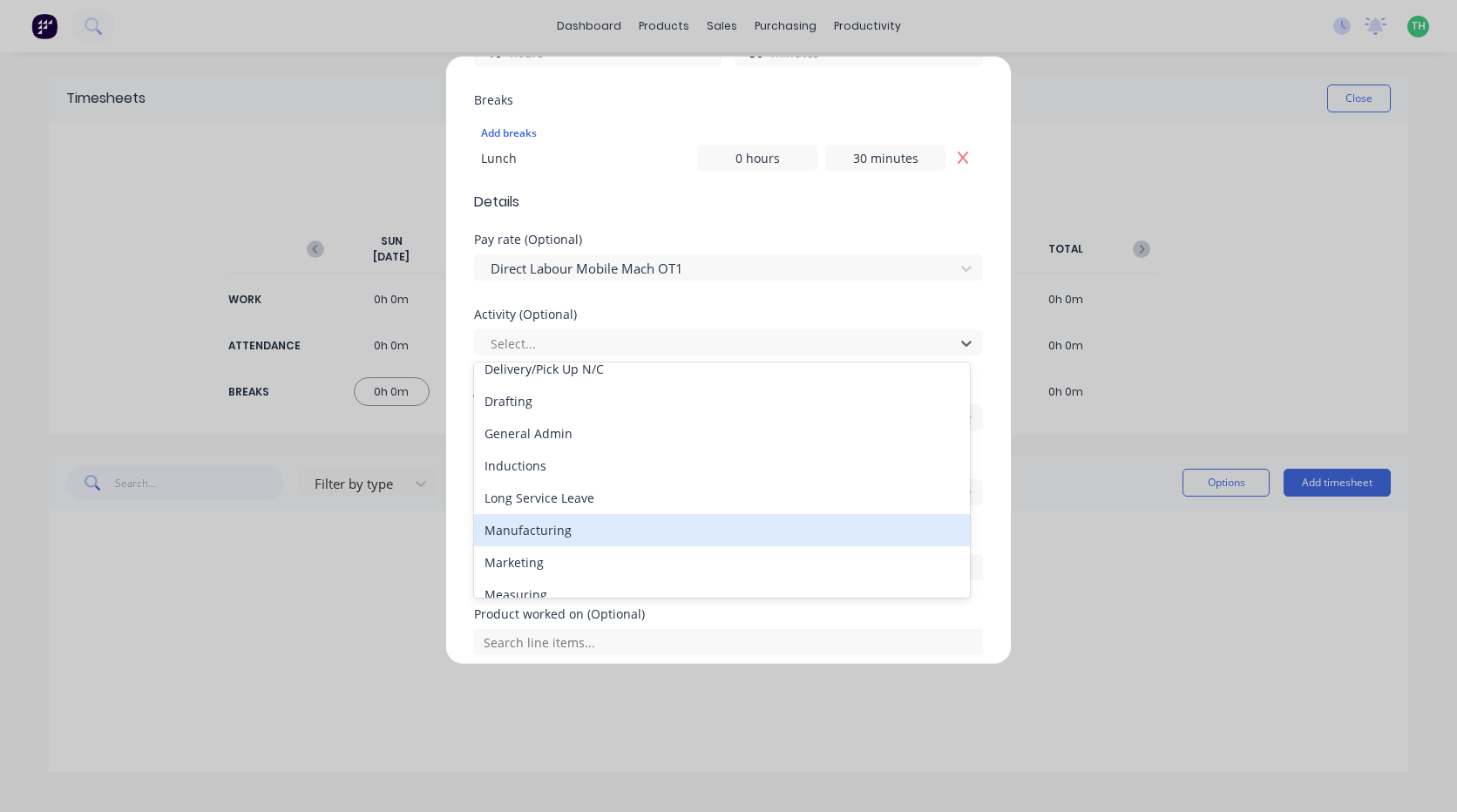
click at [579, 525] on div "Manufacturing" at bounding box center [722, 530] width 496 height 32
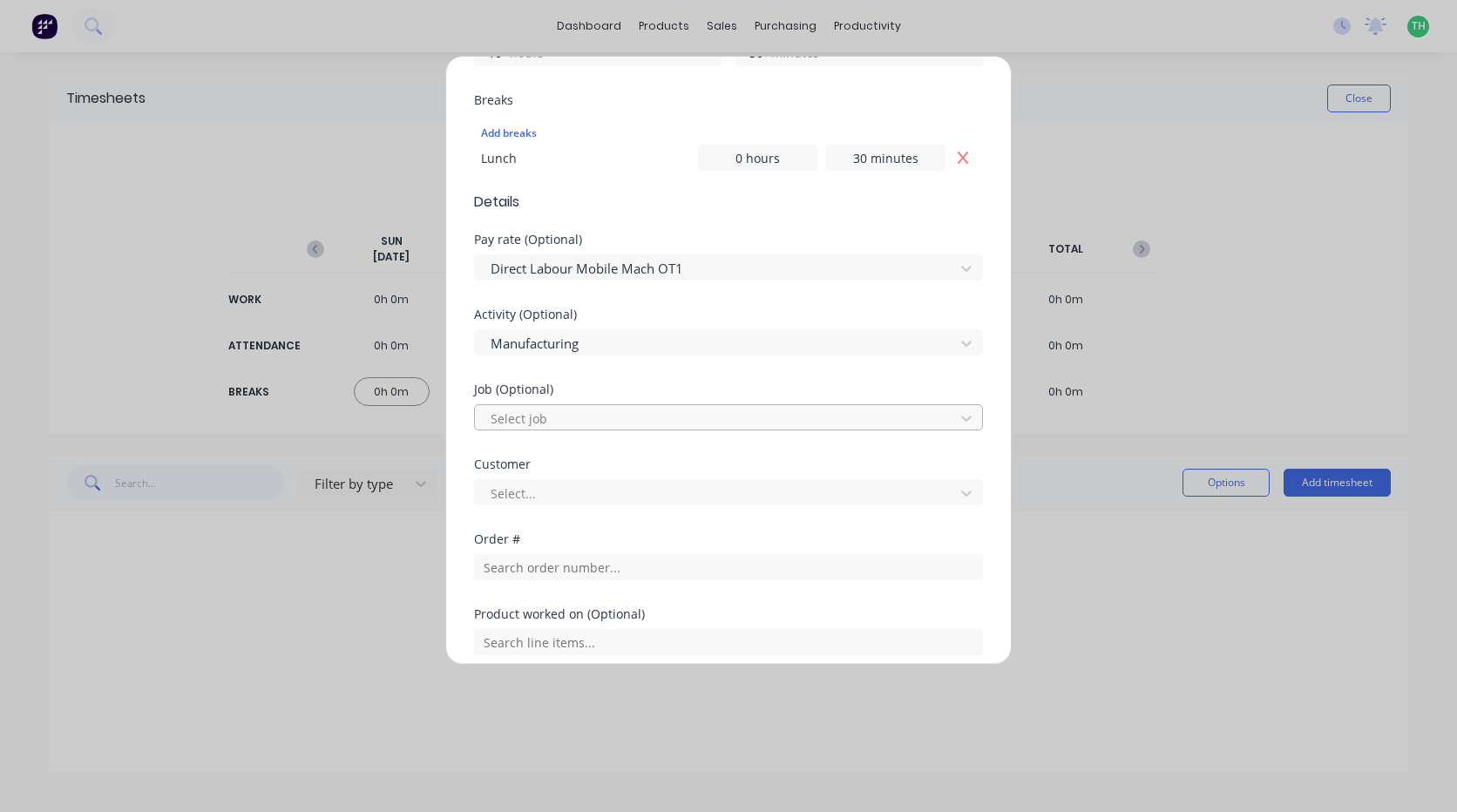
click at [547, 425] on div at bounding box center [717, 418] width 457 height 22
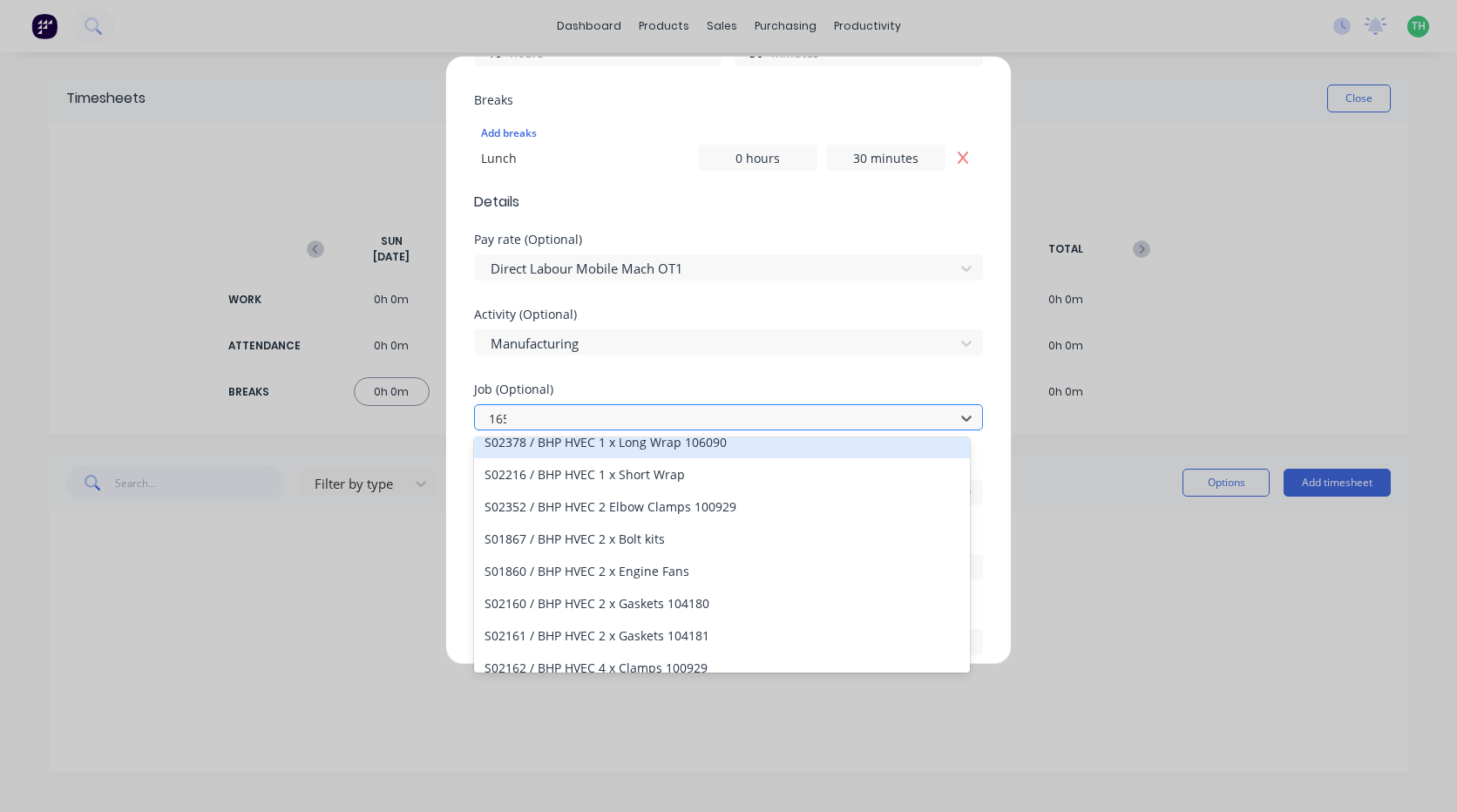
scroll to position [288, 0]
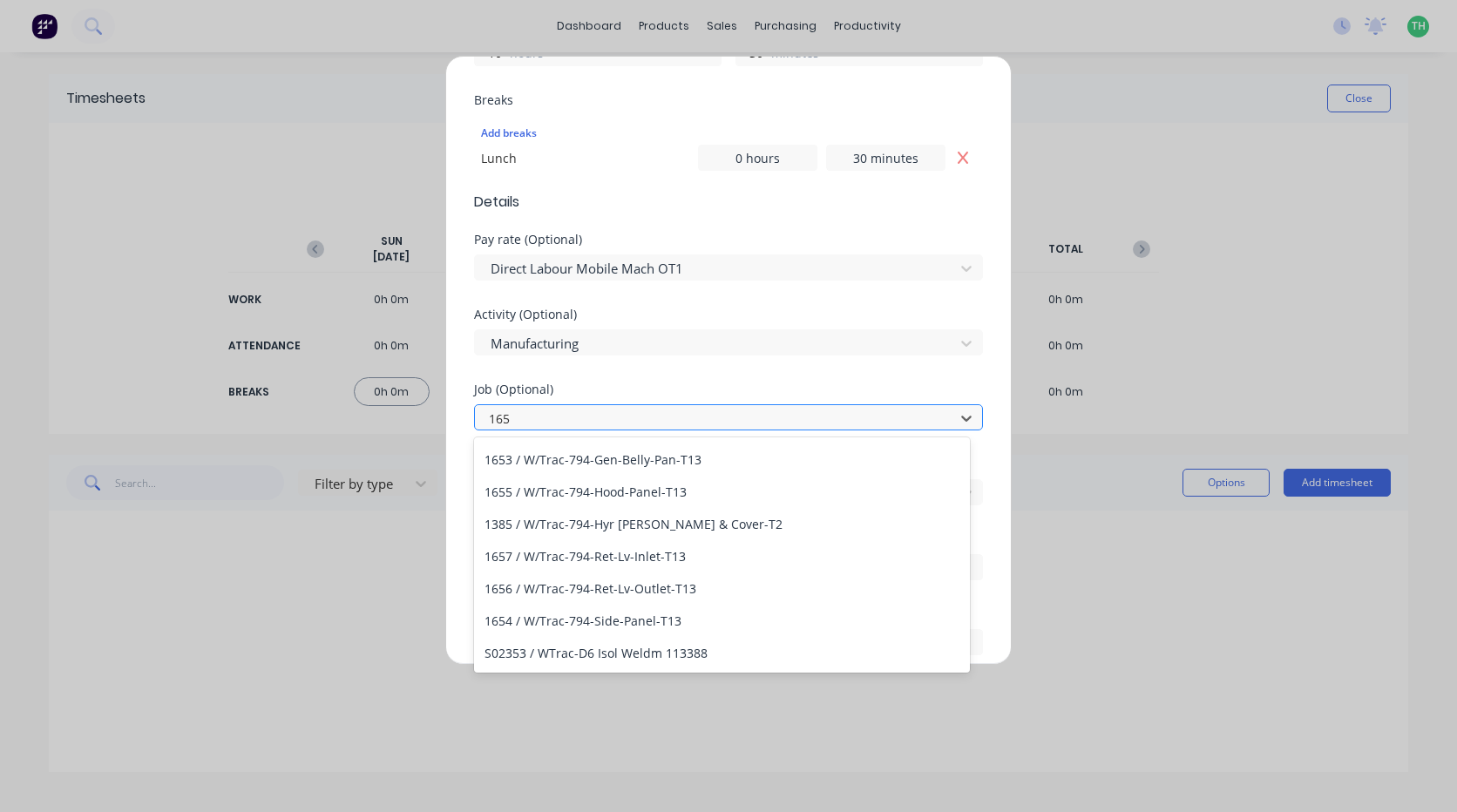
type input "1658"
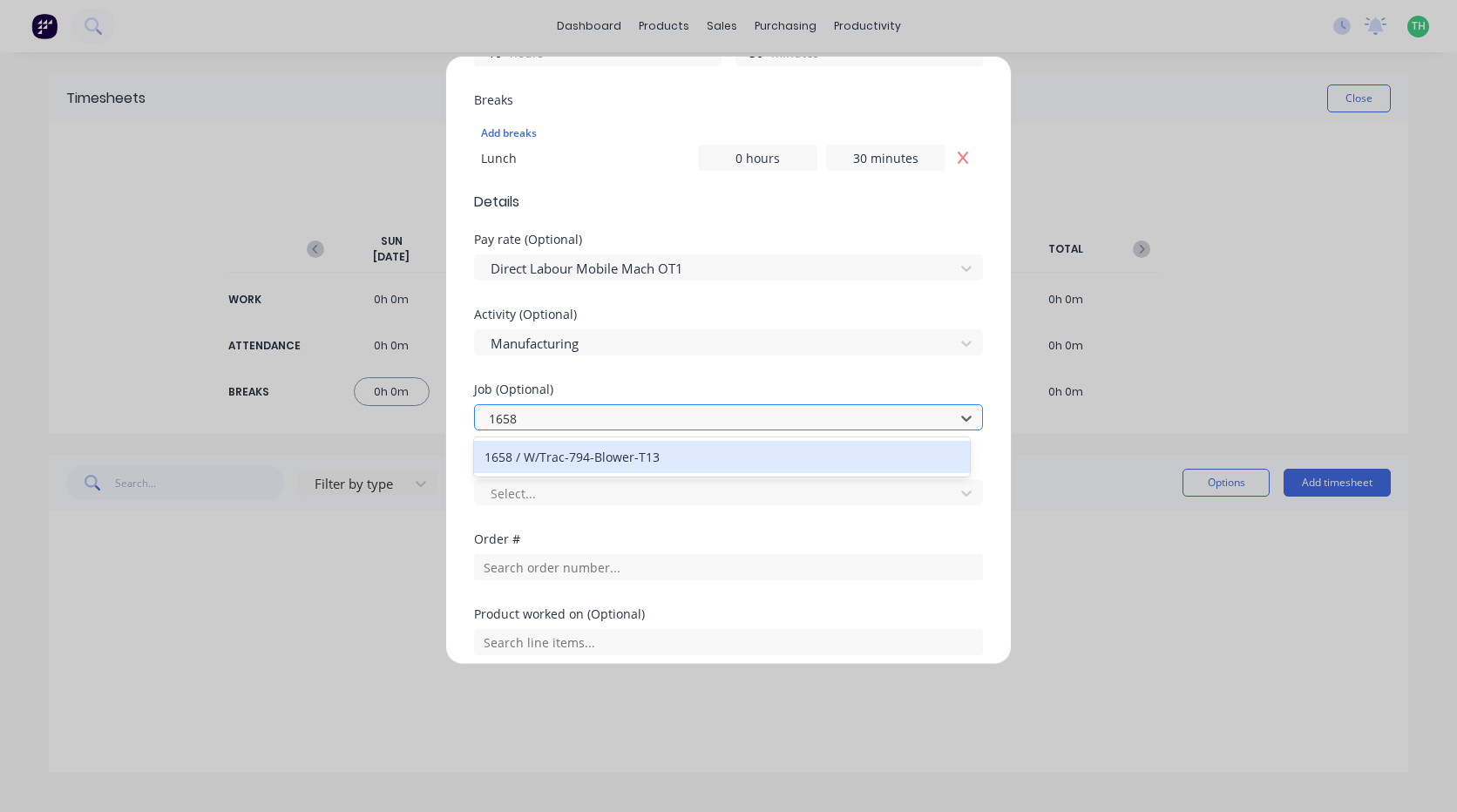
scroll to position [0, 0]
click at [575, 448] on div "1658 / W/Trac-794-Blower-T13" at bounding box center [722, 456] width 496 height 32
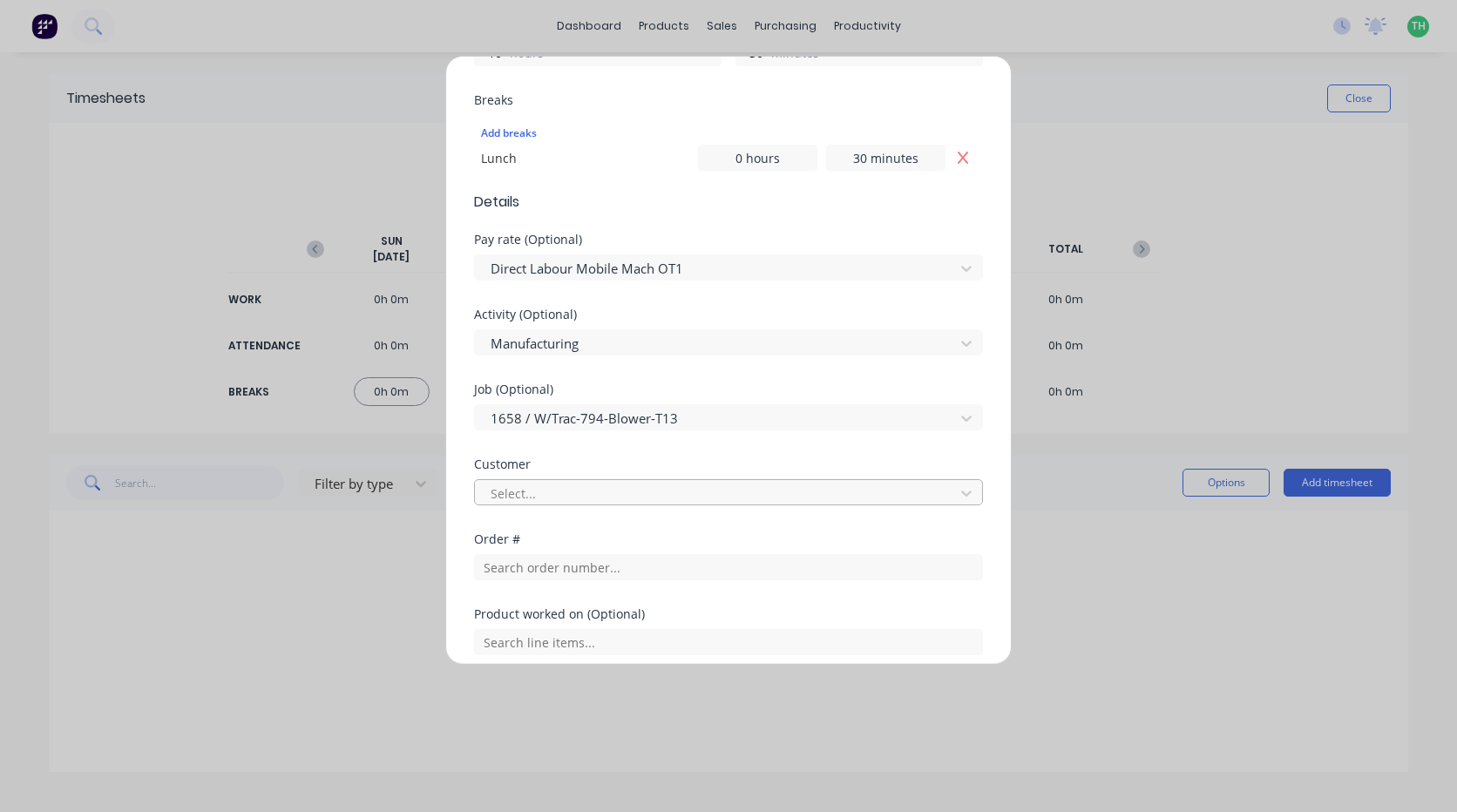
click at [536, 494] on div at bounding box center [717, 493] width 457 height 22
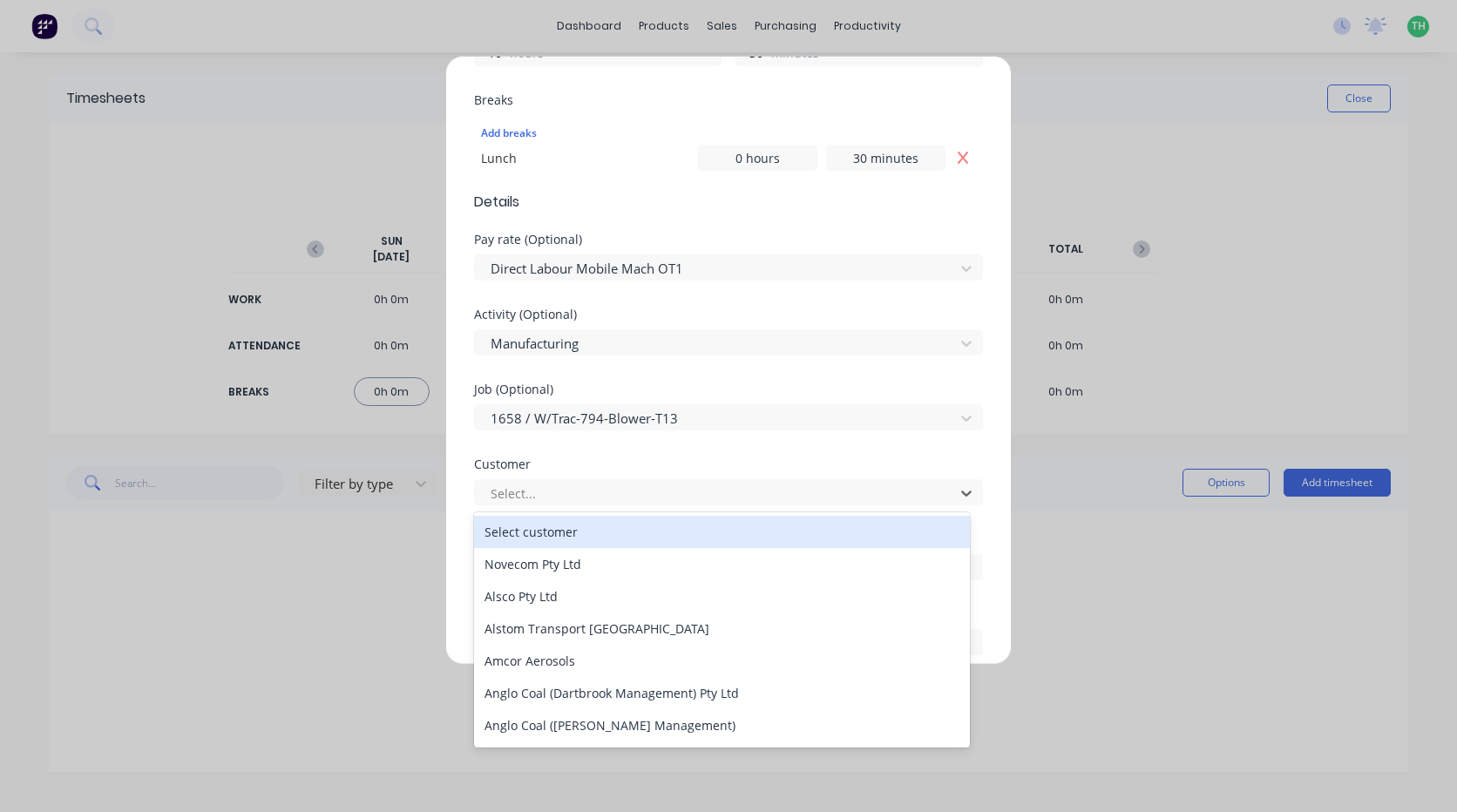
click at [540, 537] on div "Select customer" at bounding box center [722, 531] width 496 height 32
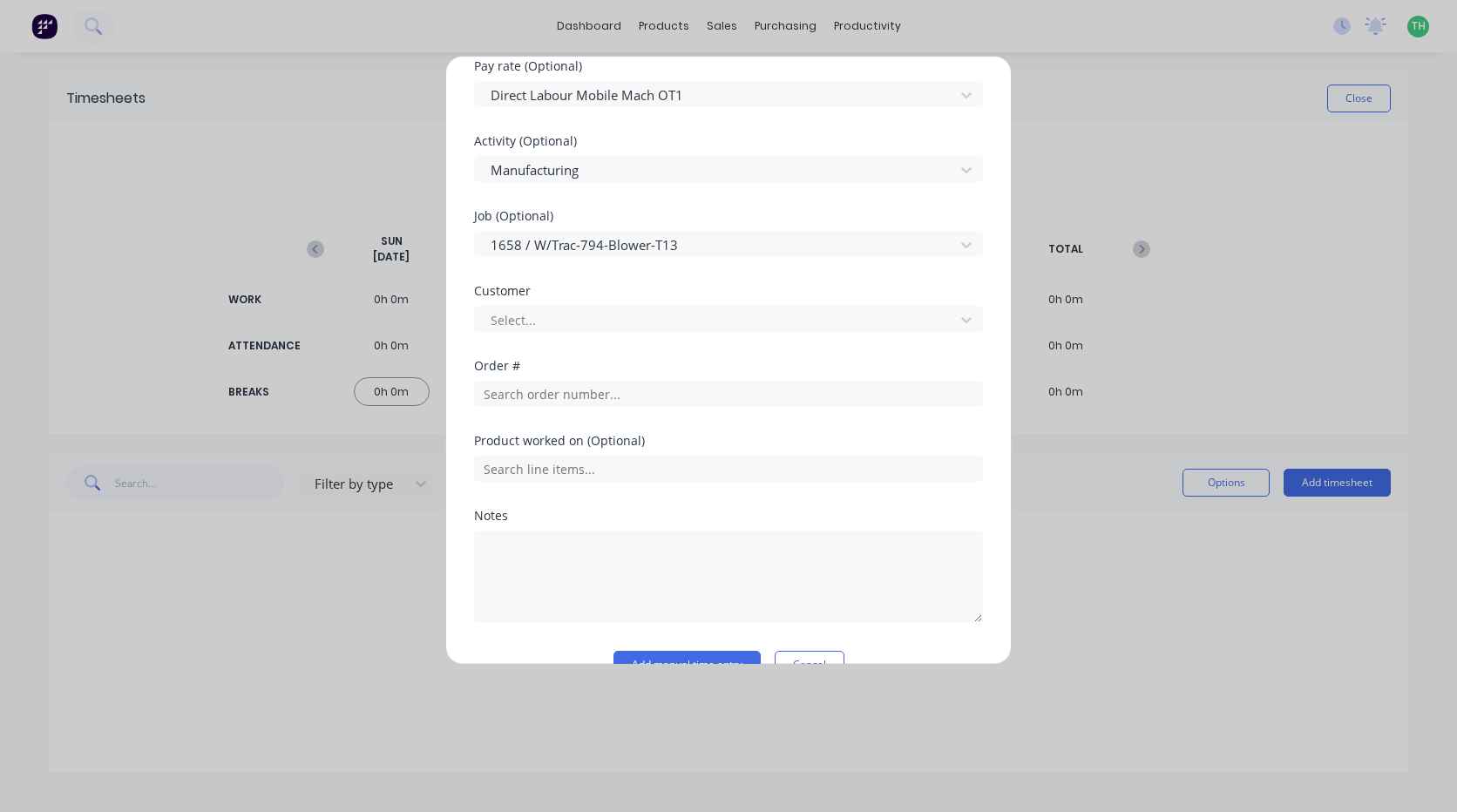
scroll to position [697, 0]
click at [557, 399] on input "text" at bounding box center [728, 393] width 509 height 26
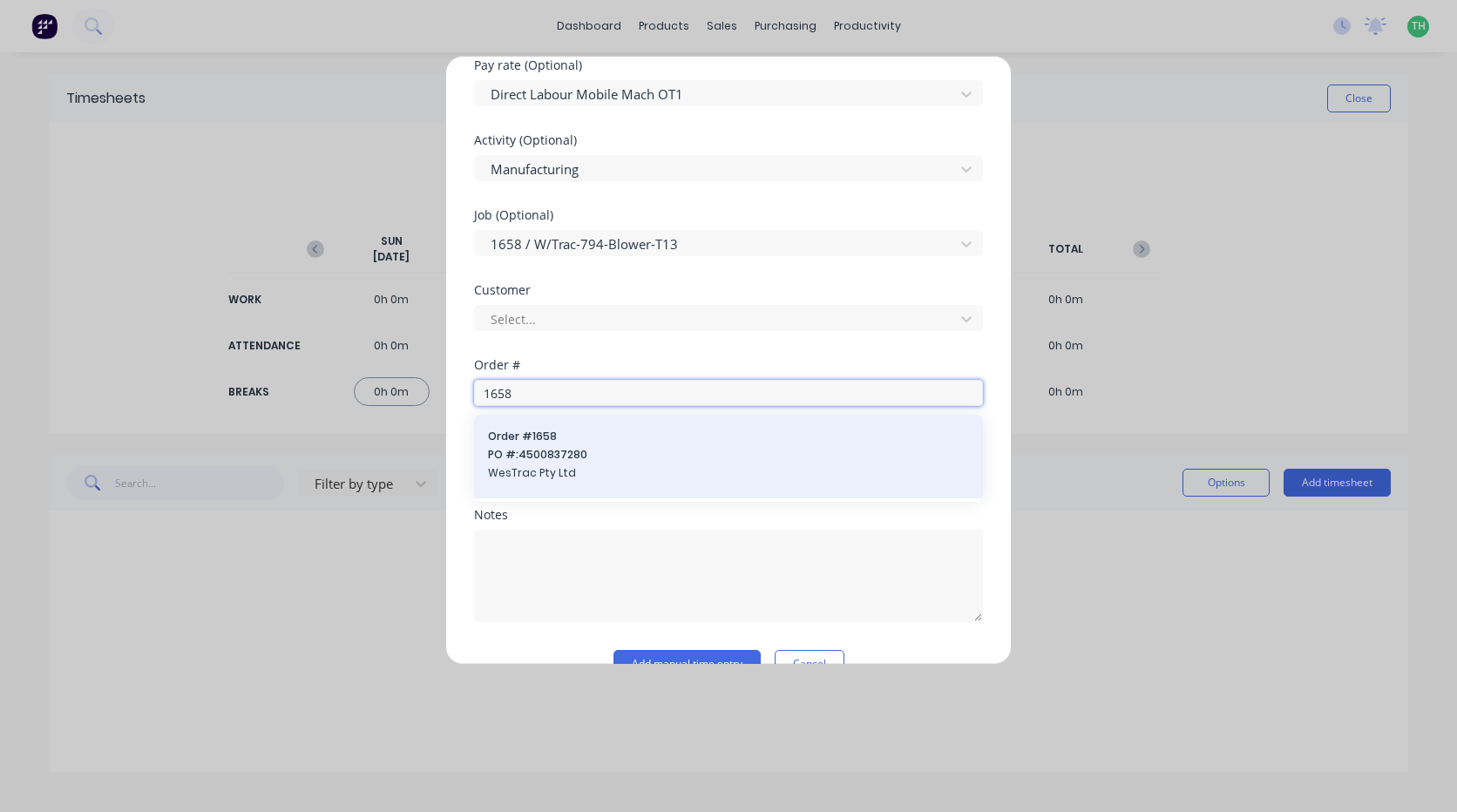
type input "1658"
click at [569, 457] on span "PO #: 4500837280" at bounding box center [728, 454] width 481 height 16
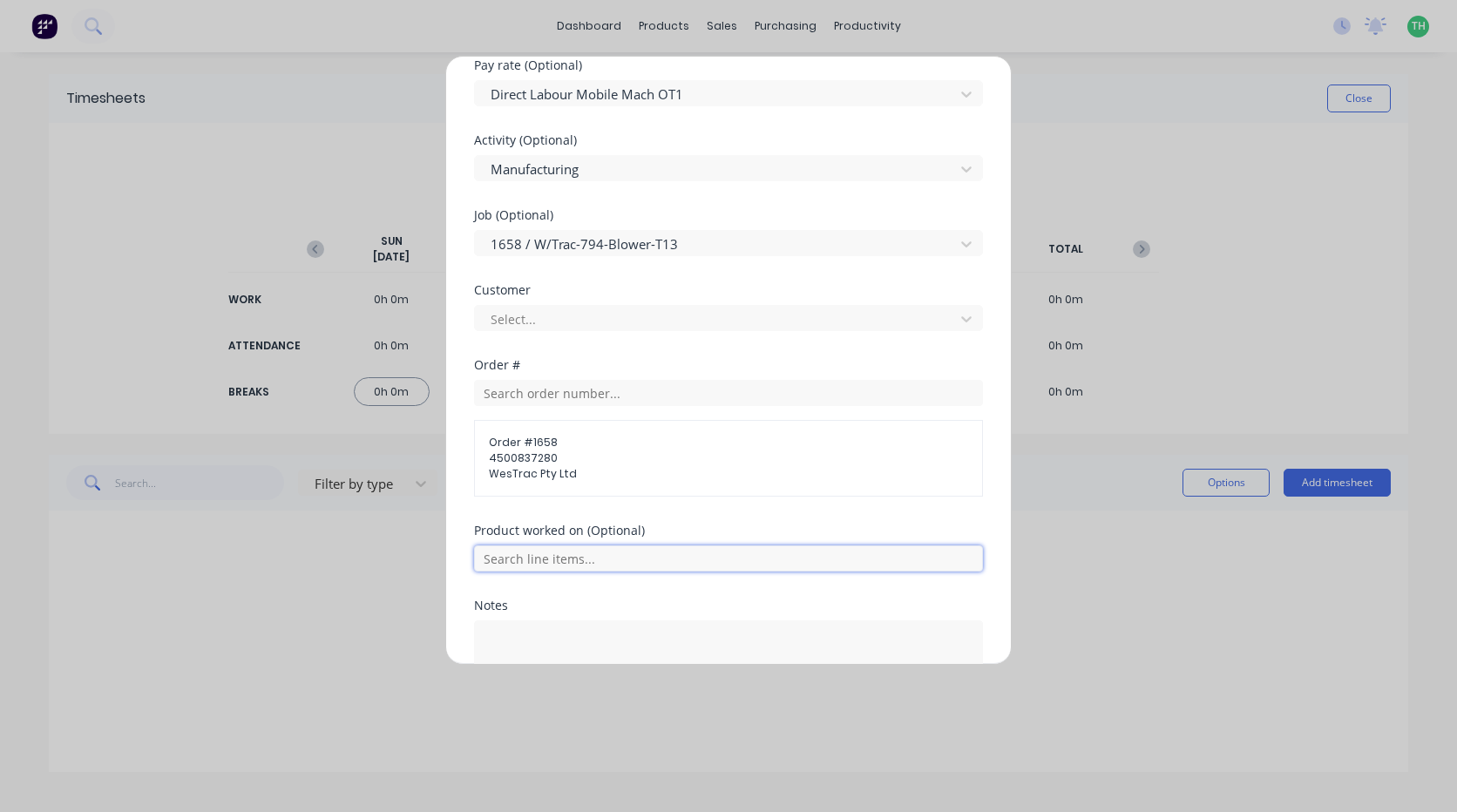
click at [552, 550] on input "text" at bounding box center [728, 558] width 509 height 26
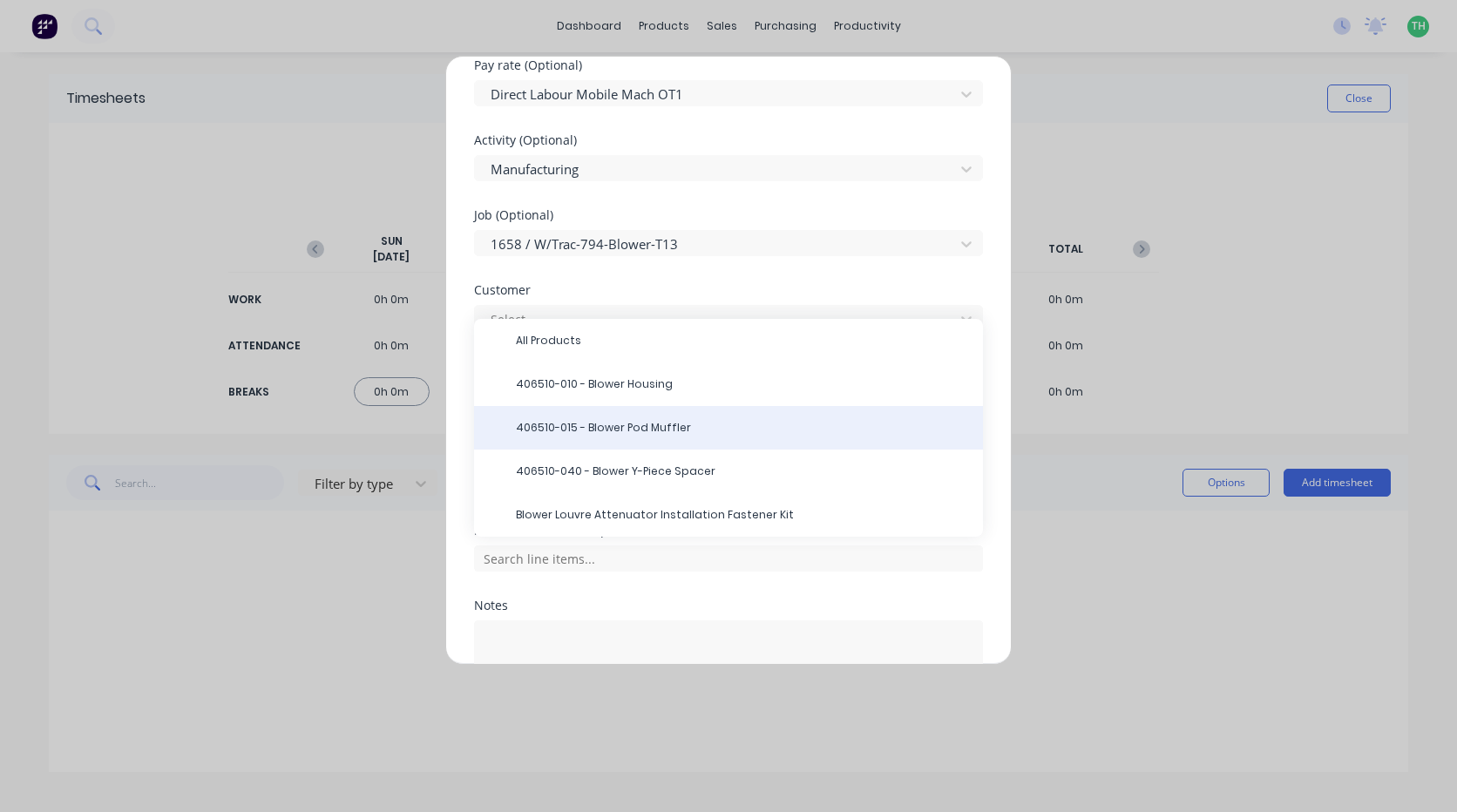
click at [723, 417] on div "406510-015 - Blower Pod Muffler" at bounding box center [728, 427] width 509 height 44
click at [655, 425] on span "406510-015 - Blower Pod Muffler" at bounding box center [742, 427] width 454 height 16
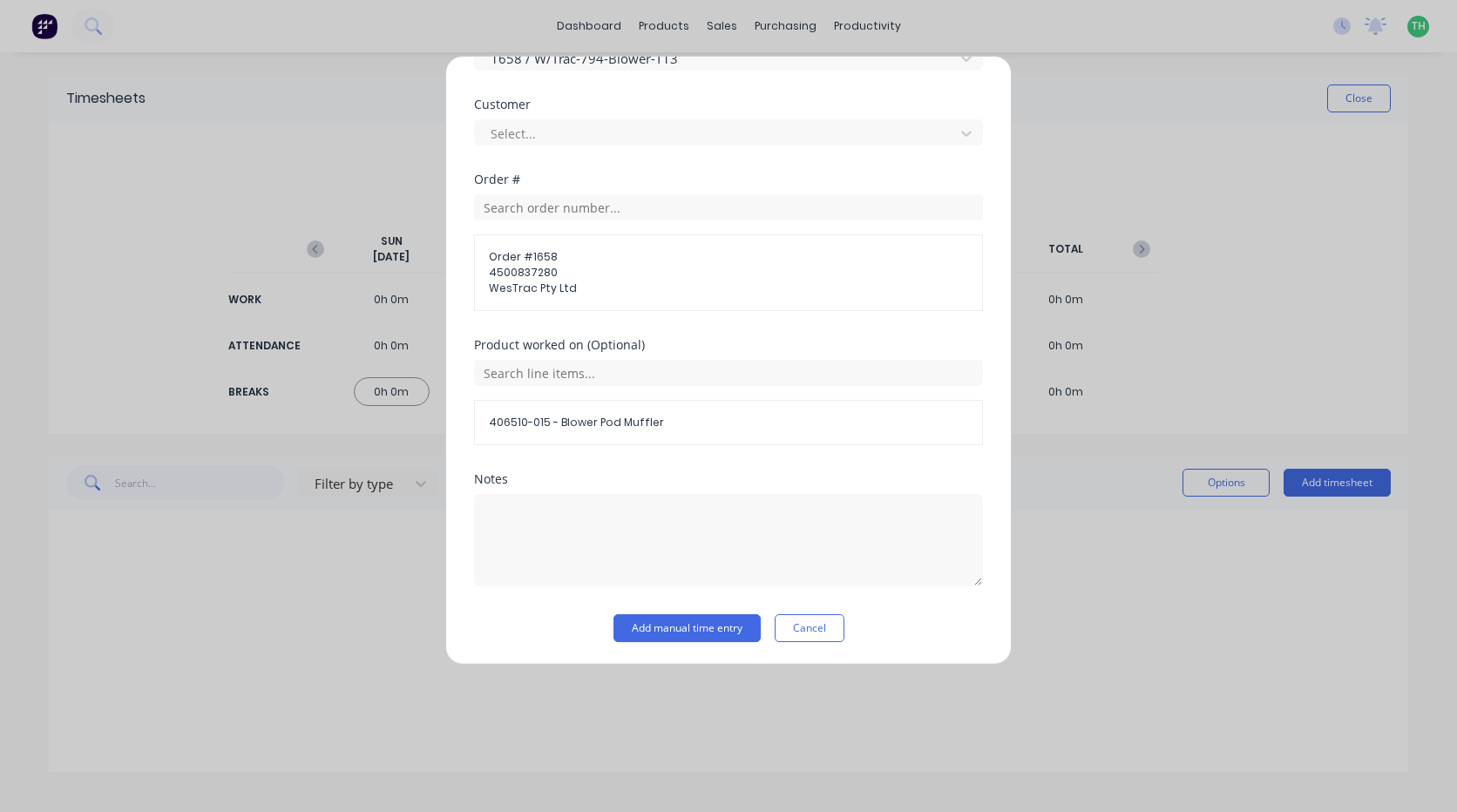
scroll to position [885, 0]
click at [678, 612] on button "Add manual time entry" at bounding box center [687, 625] width 147 height 28
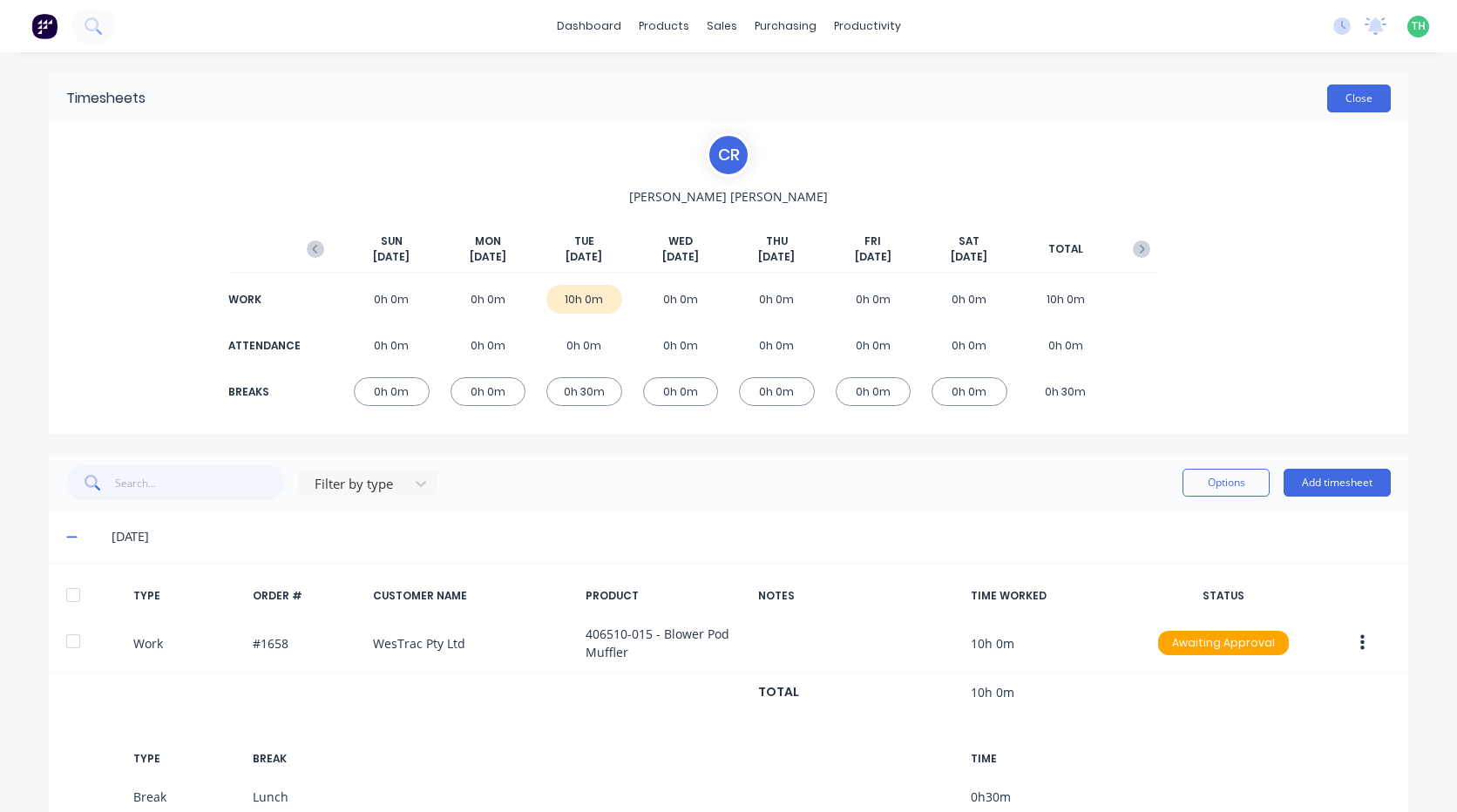
click at [1368, 99] on button "Close" at bounding box center [1359, 99] width 64 height 28
